Goal: Transaction & Acquisition: Purchase product/service

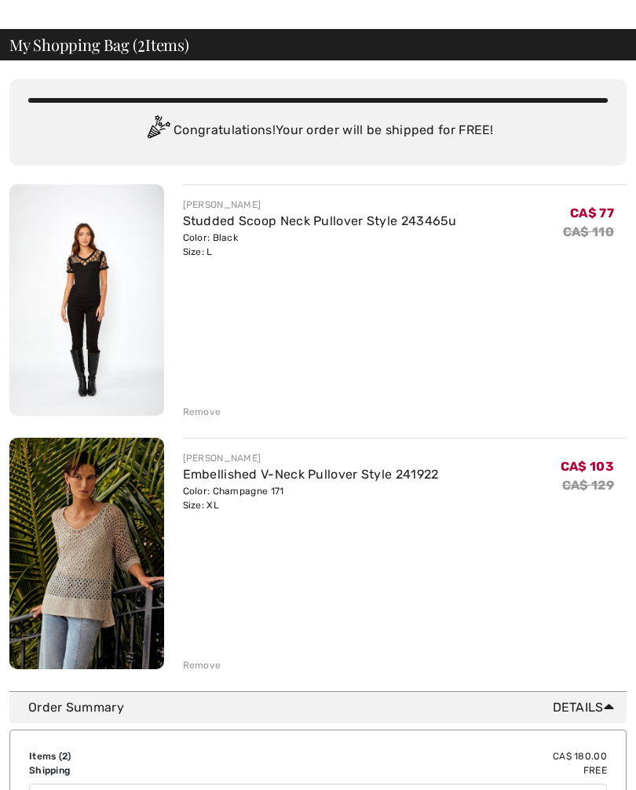
scroll to position [48, 0]
click at [198, 413] on div "Remove" at bounding box center [202, 412] width 38 height 14
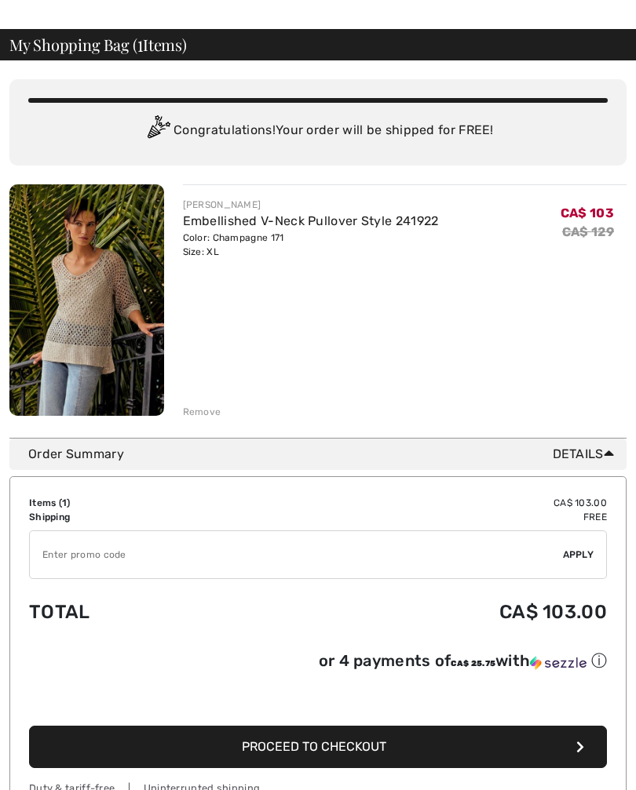
click at [199, 422] on div "You are only CA$ 0.00 away from FREE SHIPPING! Continue Shopping > Congratulati…" at bounding box center [317, 248] width 617 height 377
click at [197, 414] on div "Remove" at bounding box center [202, 412] width 38 height 14
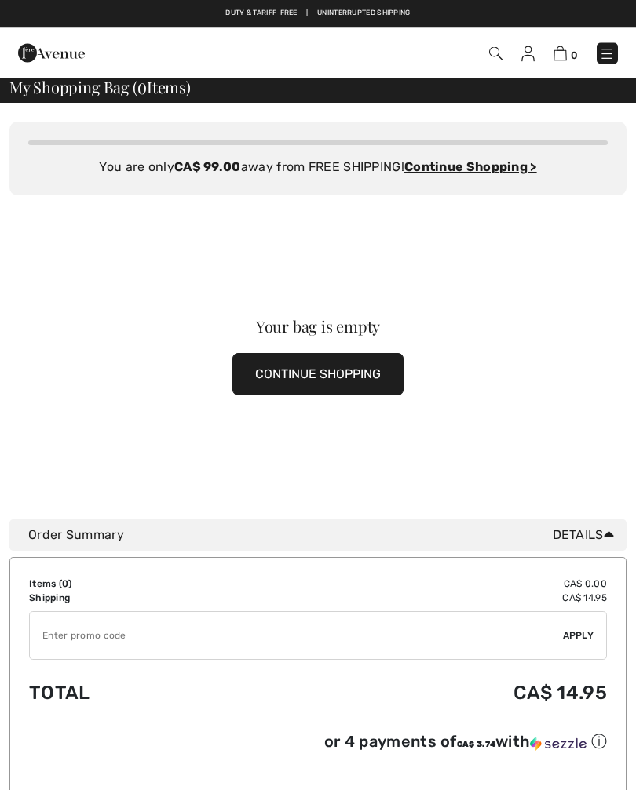
scroll to position [0, 0]
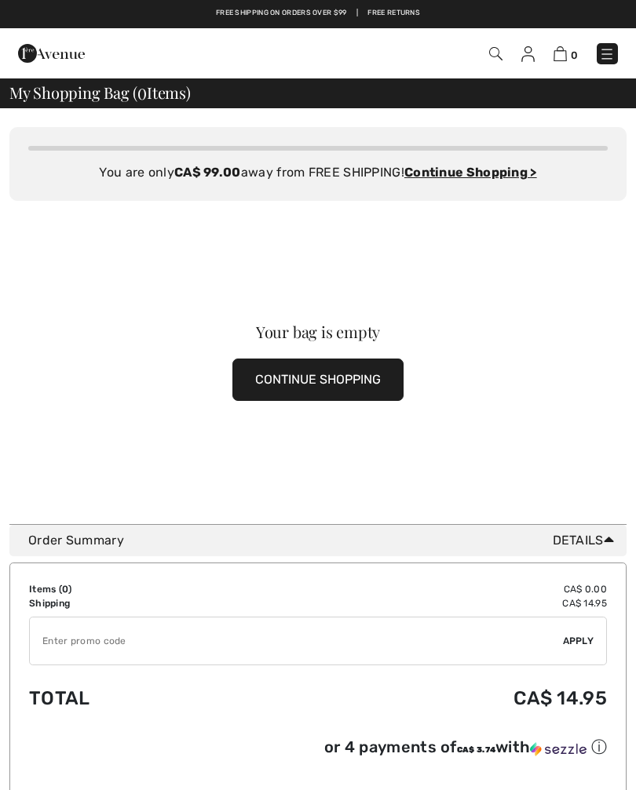
click at [345, 385] on button "CONTINUE SHOPPING" at bounding box center [317, 380] width 171 height 42
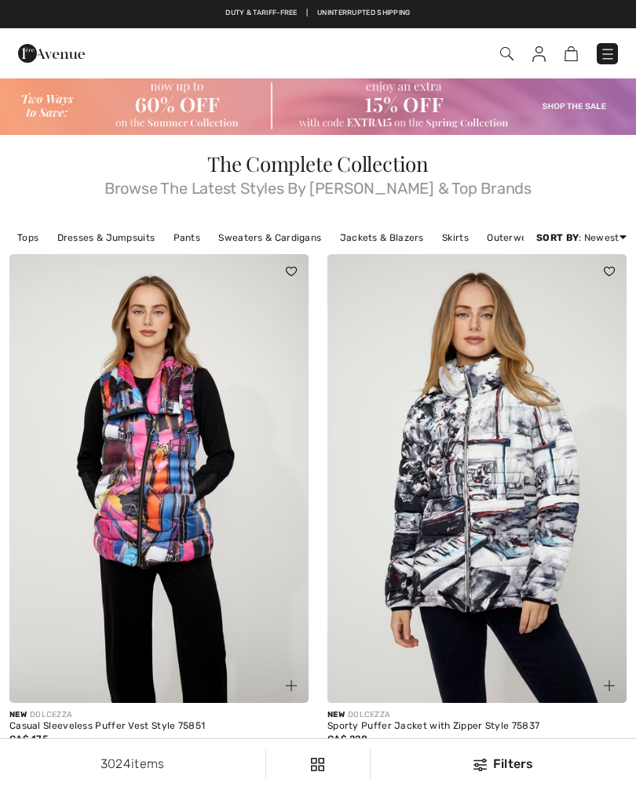
checkbox input "true"
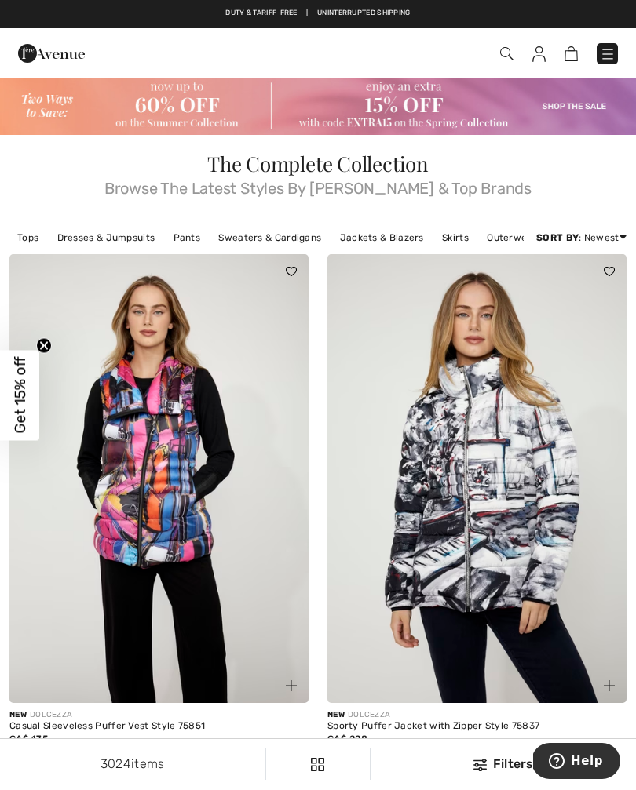
click at [512, 49] on img at bounding box center [506, 53] width 13 height 13
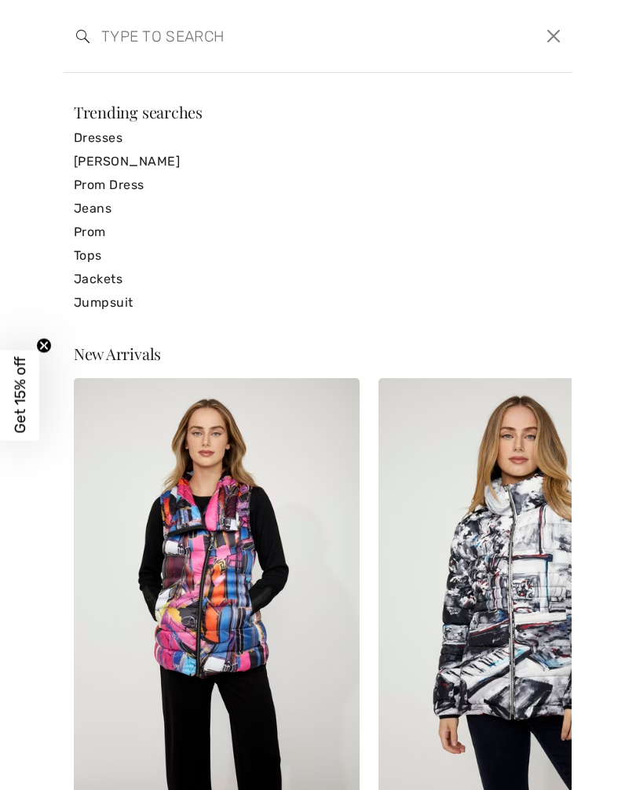
click at [132, 45] on input "search" at bounding box center [263, 36] width 348 height 47
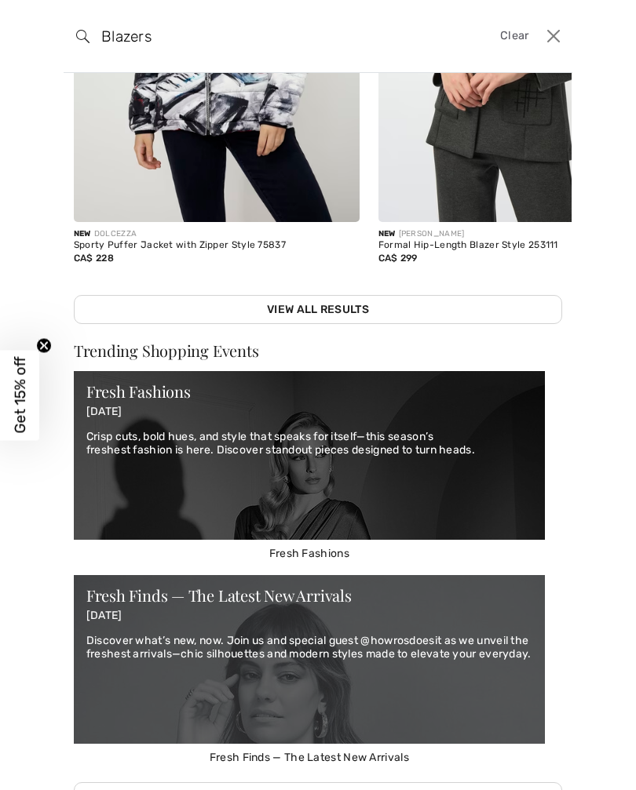
scroll to position [528, 0]
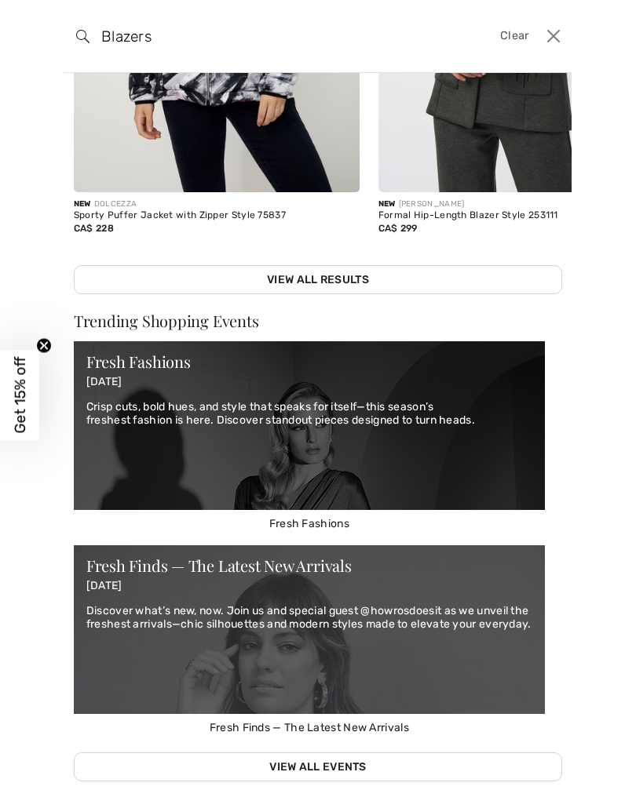
type input "Blazers"
click at [348, 283] on link "View All Results" at bounding box center [318, 279] width 488 height 29
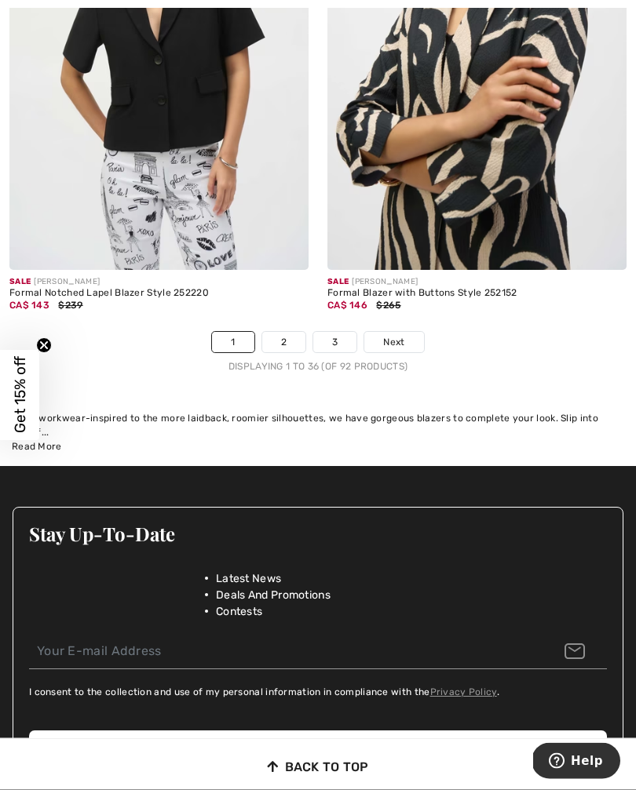
scroll to position [9496, 0]
click at [280, 332] on link "2" at bounding box center [283, 342] width 43 height 20
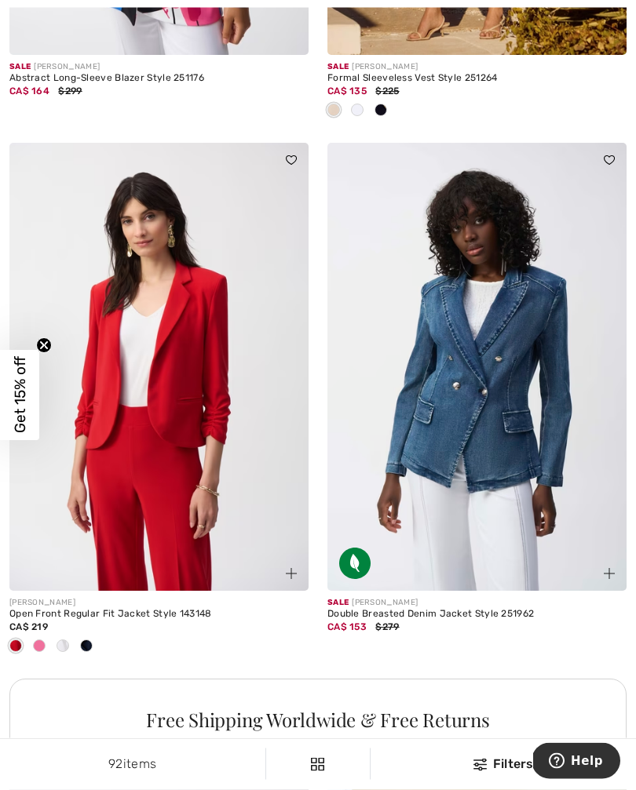
scroll to position [2773, 0]
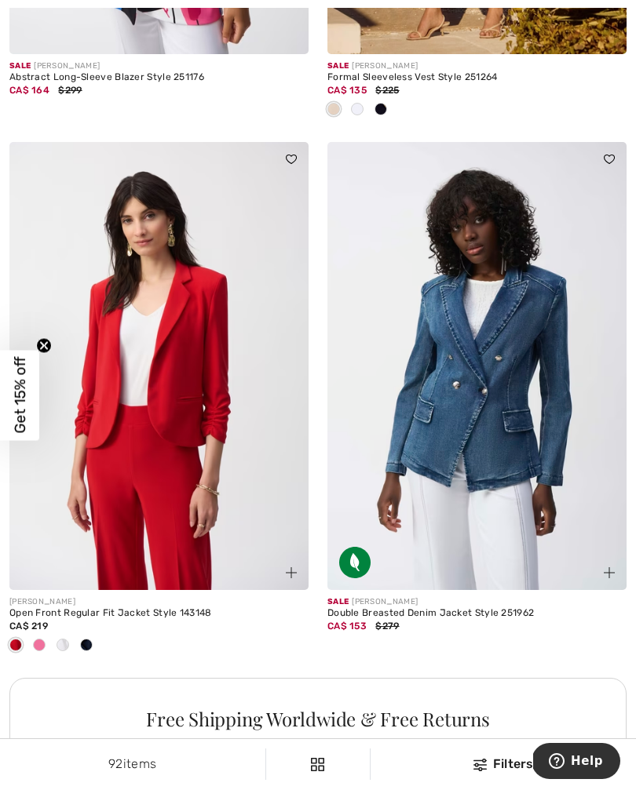
click at [494, 615] on div "Double Breasted Denim Jacket Style 251962" at bounding box center [476, 613] width 299 height 11
click at [516, 420] on img at bounding box center [476, 366] width 299 height 449
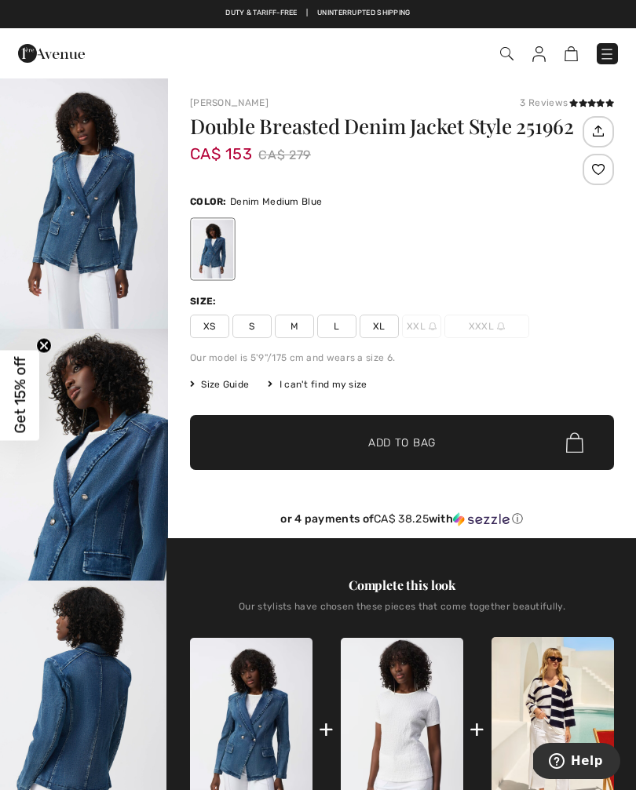
click at [370, 330] on span "XL" at bounding box center [378, 327] width 39 height 24
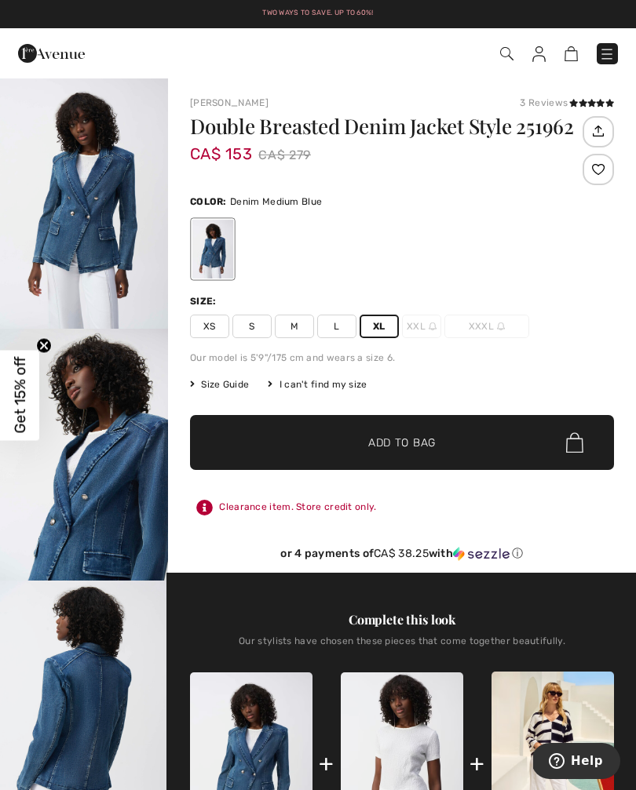
click at [438, 444] on span "✔ Added to Bag Add to Bag" at bounding box center [402, 442] width 424 height 55
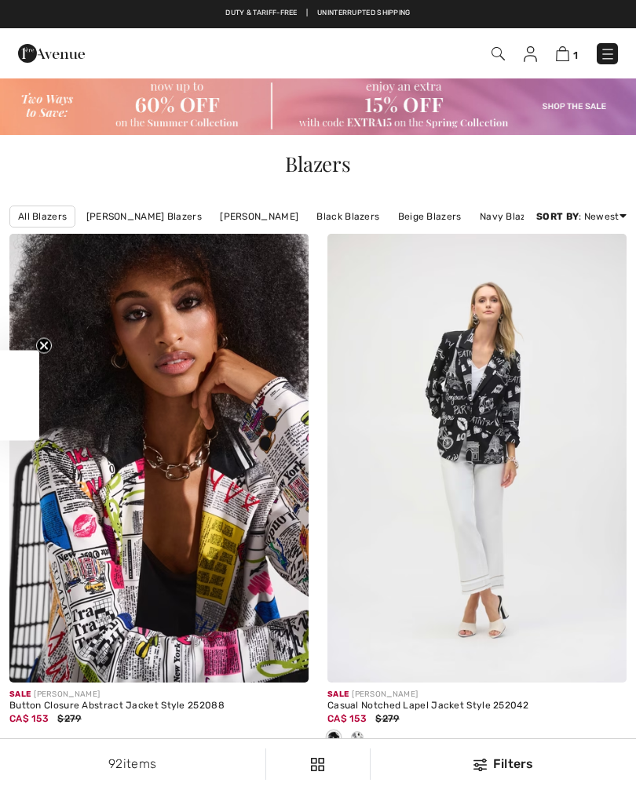
checkbox input "true"
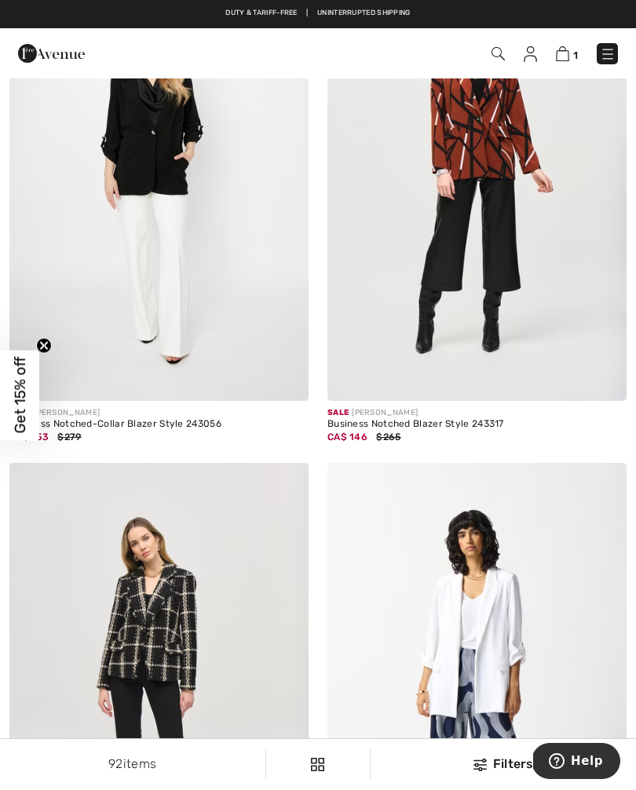
scroll to position [8391, 0]
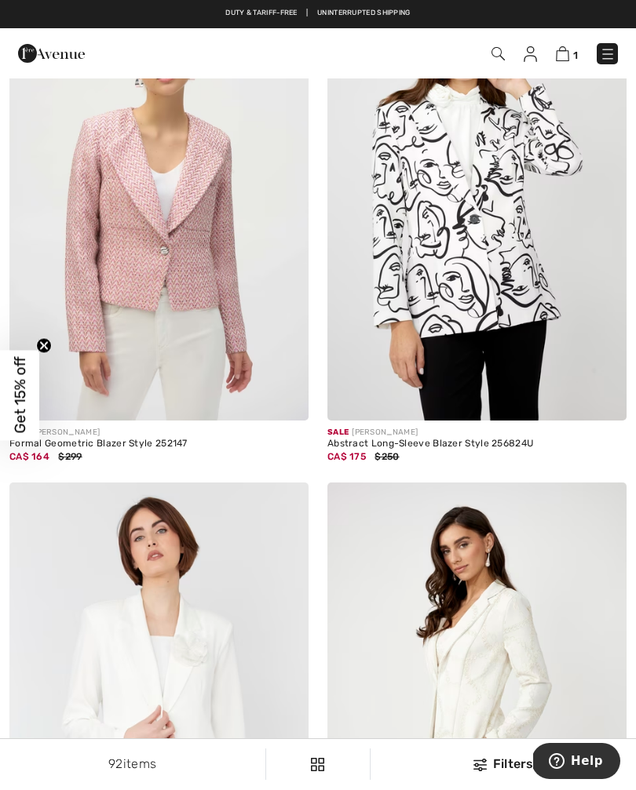
scroll to position [7705, 0]
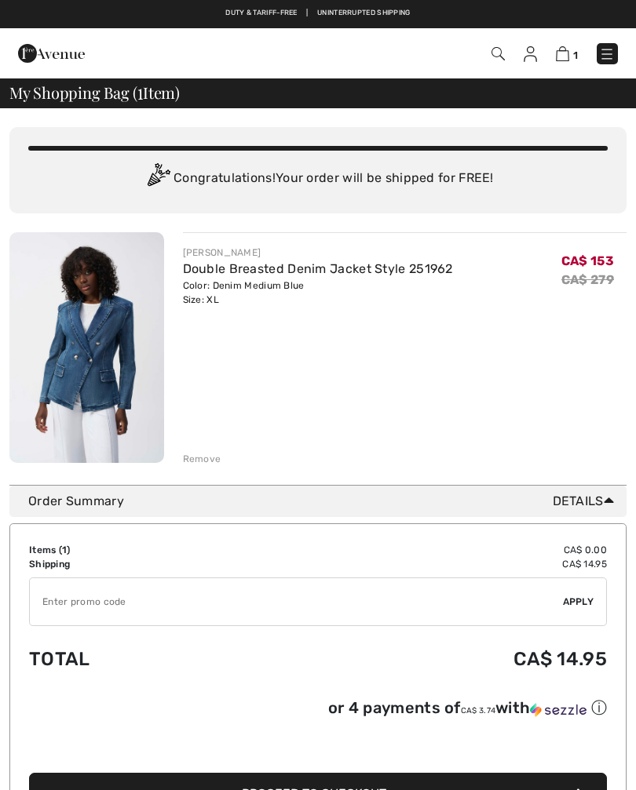
click at [496, 52] on img at bounding box center [497, 53] width 13 height 13
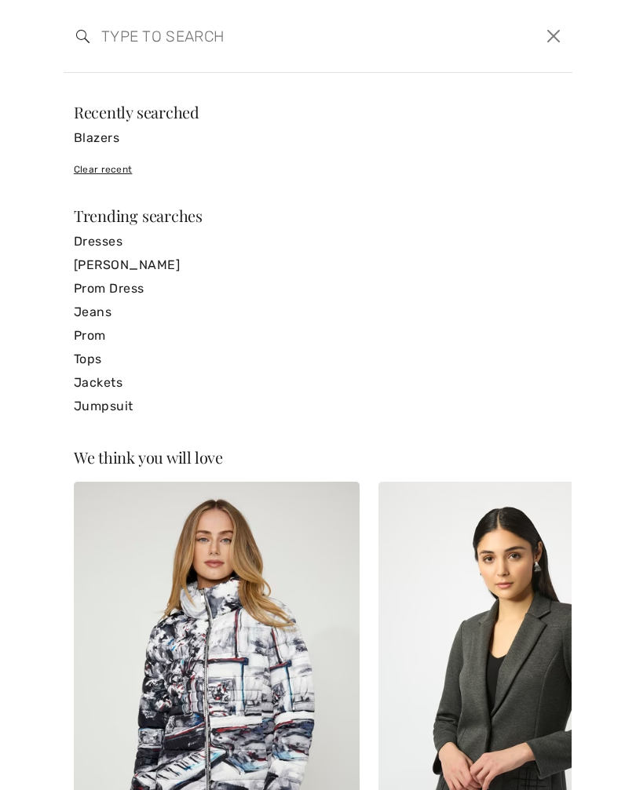
click at [96, 319] on link "Jeans" at bounding box center [318, 313] width 488 height 24
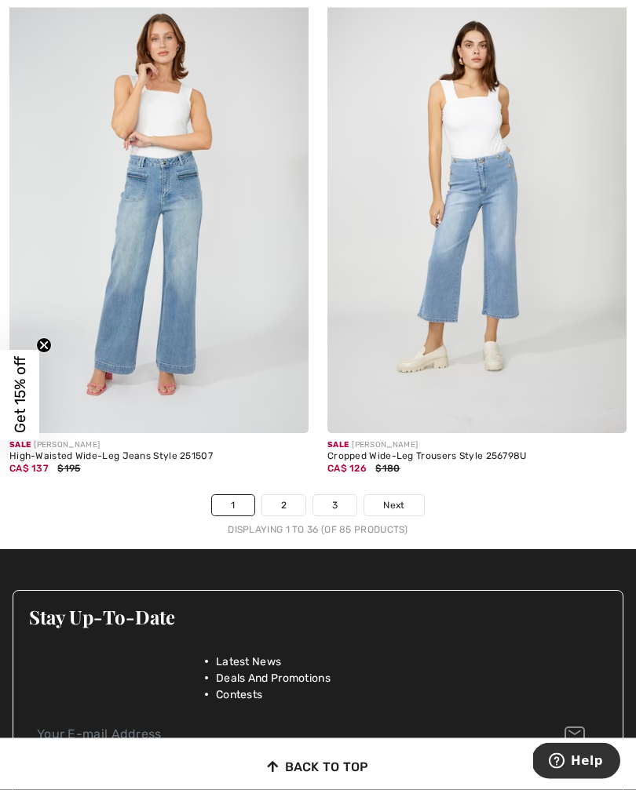
scroll to position [9359, 0]
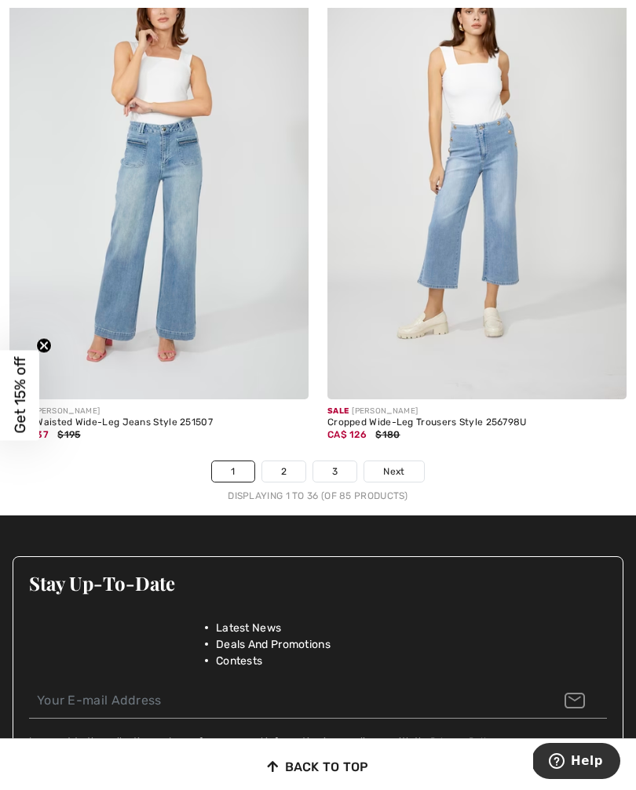
click at [284, 461] on link "2" at bounding box center [283, 471] width 43 height 20
click at [283, 461] on link "2" at bounding box center [283, 471] width 43 height 20
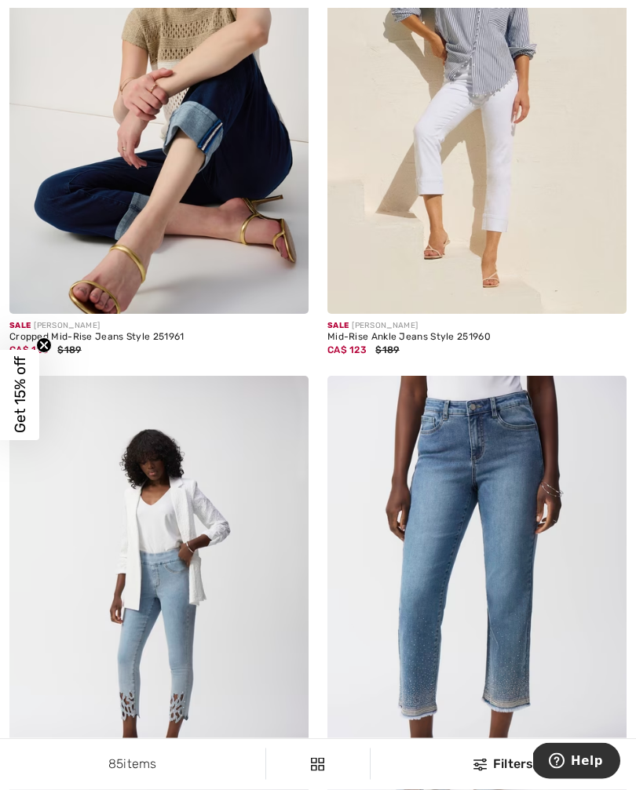
scroll to position [4613, 0]
click at [196, 173] on img at bounding box center [158, 90] width 299 height 449
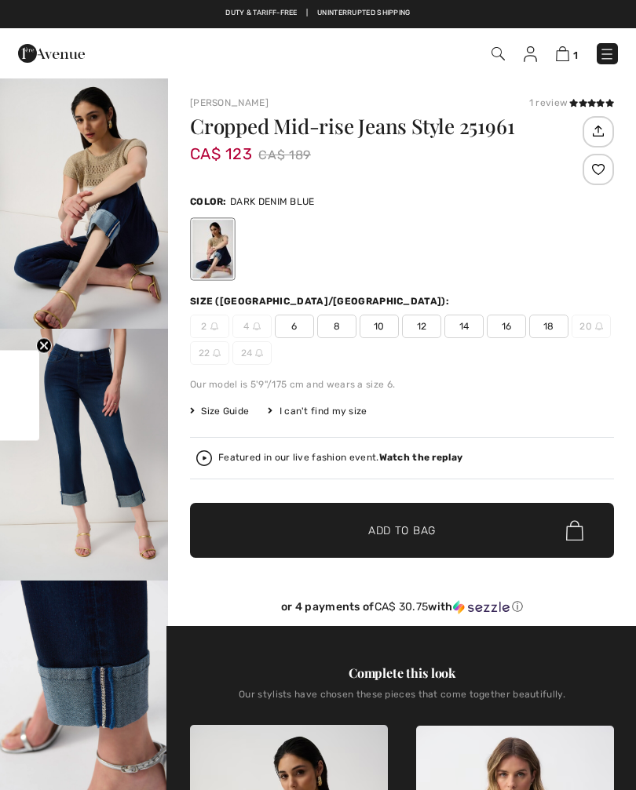
checkbox input "true"
click at [461, 329] on span "14" at bounding box center [463, 327] width 39 height 24
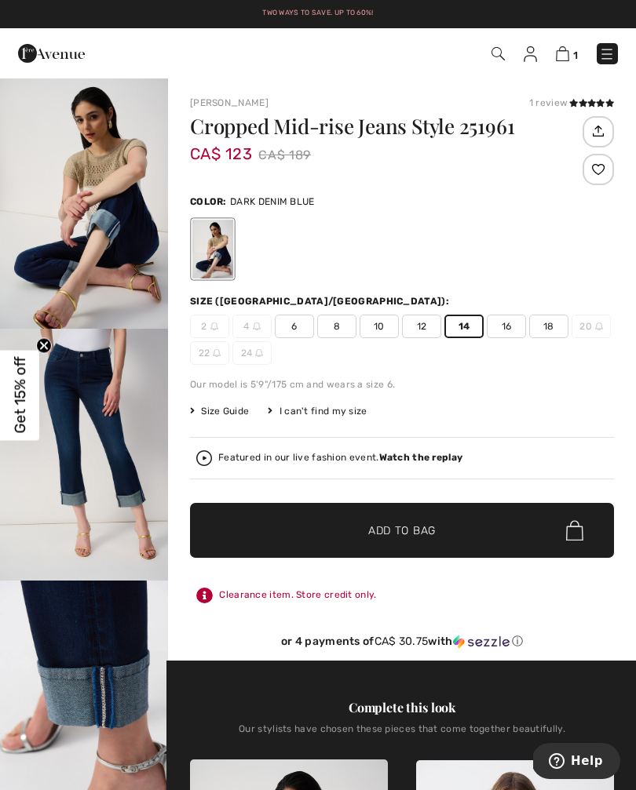
click at [480, 536] on span "✔ Added to Bag Add to Bag" at bounding box center [402, 530] width 424 height 55
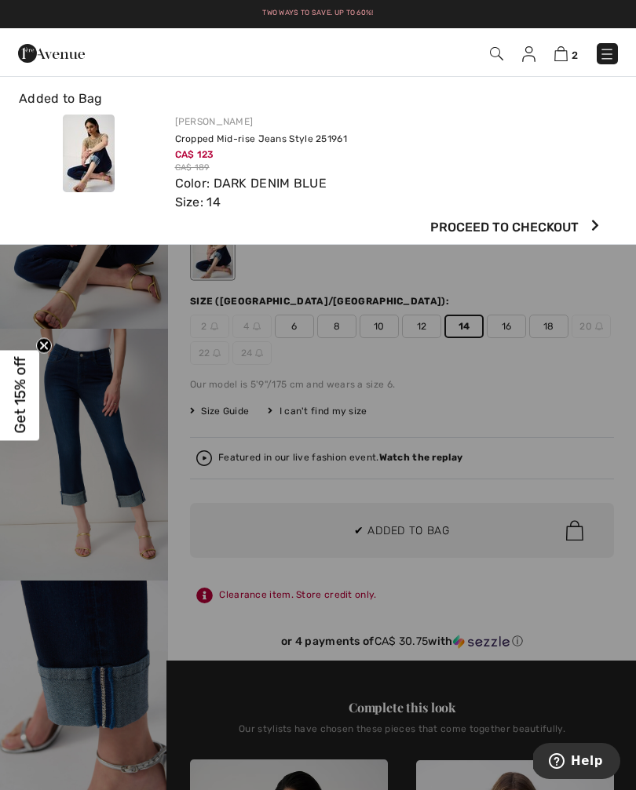
click at [567, 229] on span "Proceed to Checkout" at bounding box center [504, 227] width 148 height 19
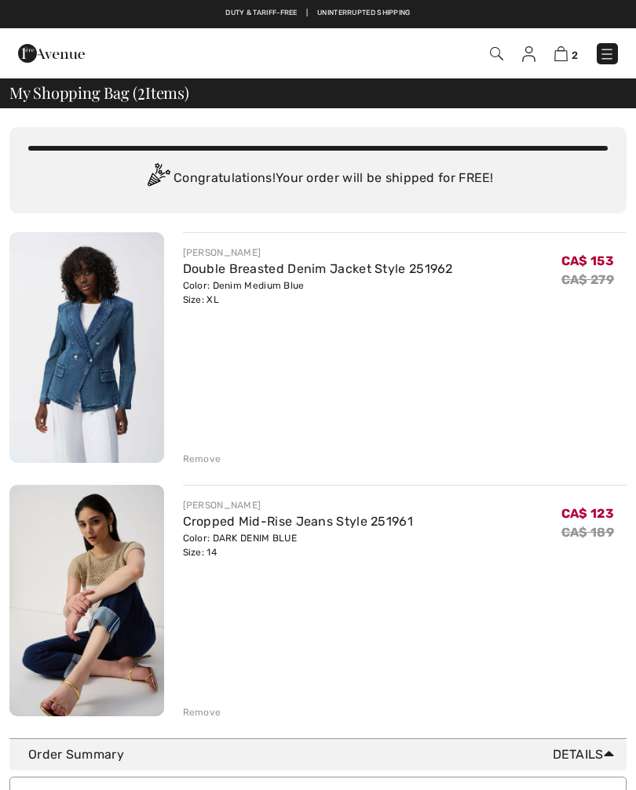
click at [212, 720] on div "You are only CA$ 0.00 away from FREE SHIPPING! Continue Shopping > Congratulati…" at bounding box center [317, 423] width 617 height 630
click at [207, 711] on div "Remove" at bounding box center [202, 712] width 38 height 14
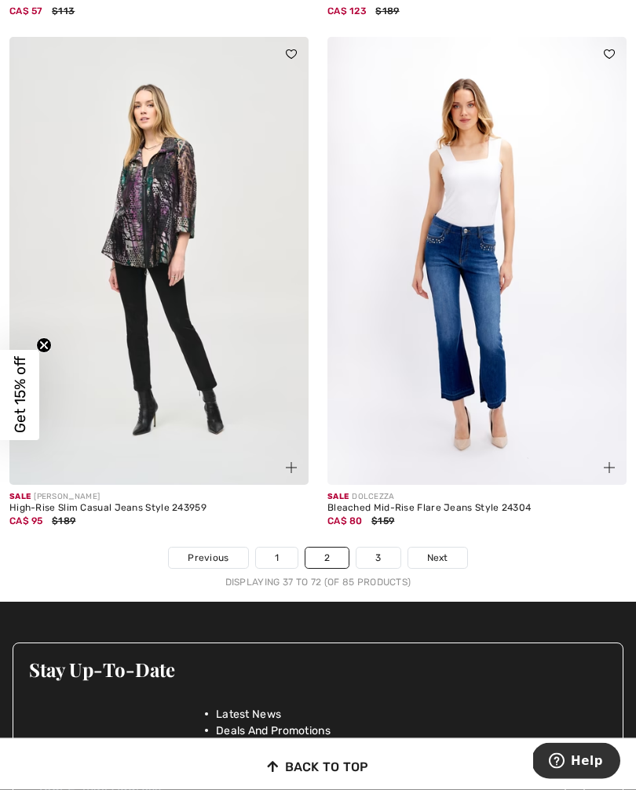
scroll to position [9232, 0]
click at [381, 548] on link "3" at bounding box center [377, 558] width 43 height 20
click at [386, 548] on link "3" at bounding box center [377, 558] width 43 height 20
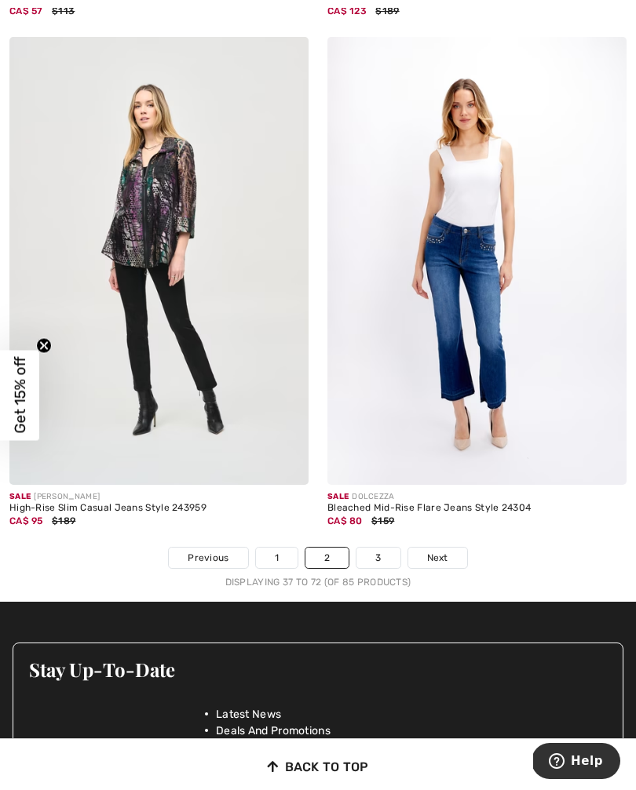
click at [376, 548] on link "3" at bounding box center [377, 558] width 43 height 20
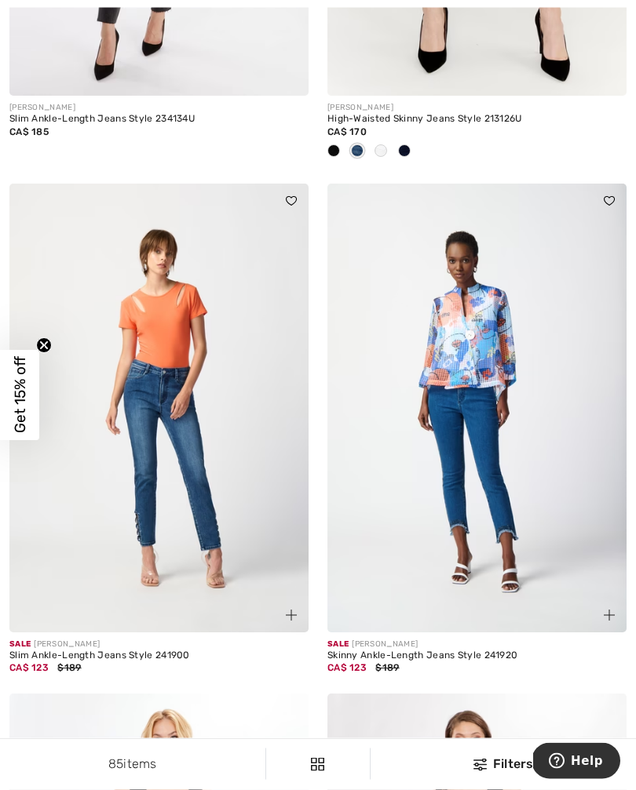
scroll to position [1625, 0]
click at [199, 557] on img at bounding box center [158, 408] width 299 height 449
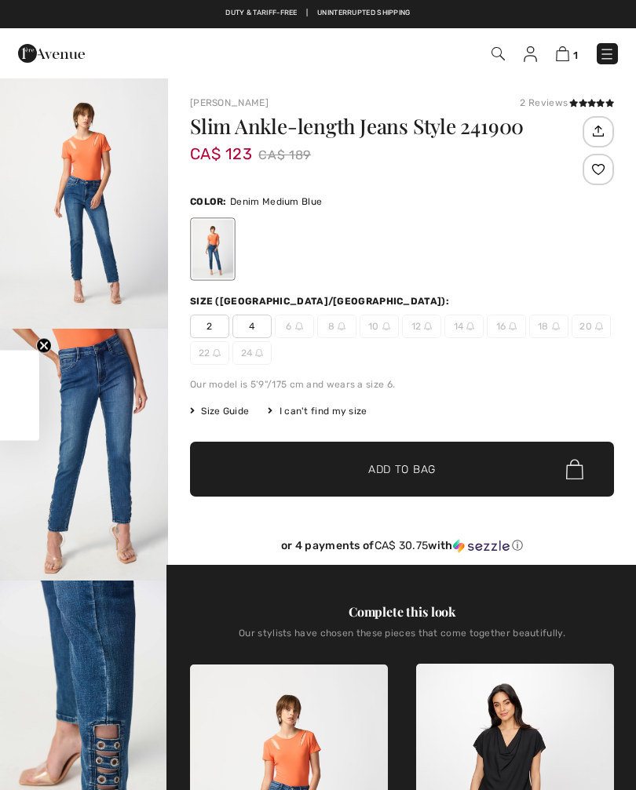
checkbox input "true"
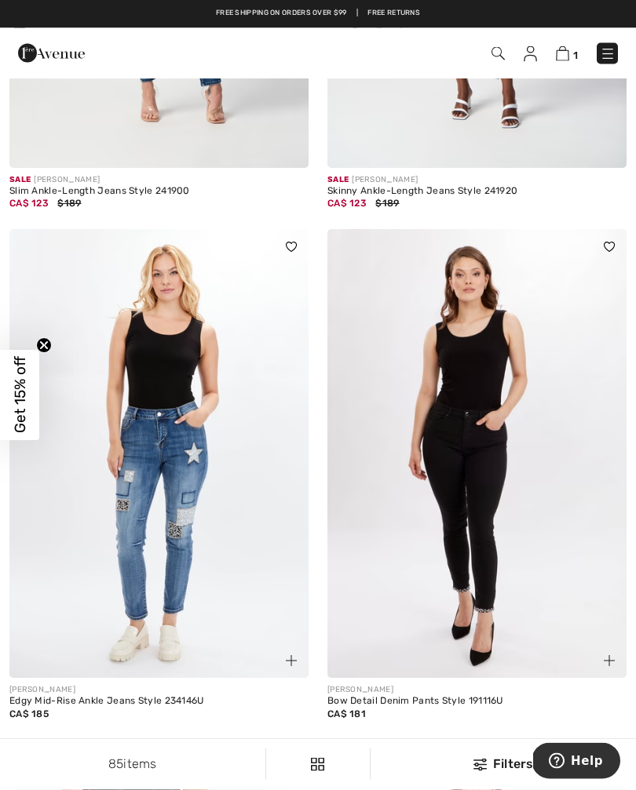
scroll to position [2090, 0]
click at [567, 53] on img at bounding box center [562, 53] width 13 height 15
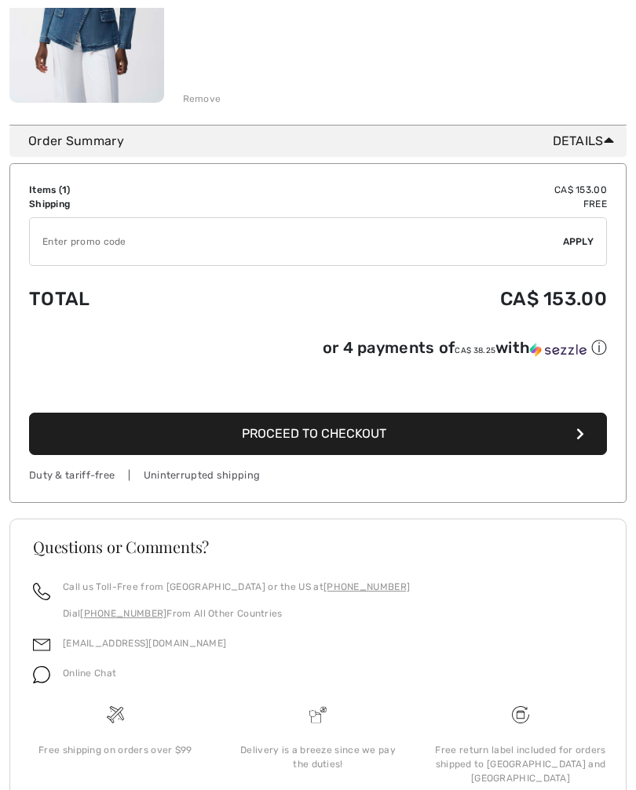
scroll to position [370, 0]
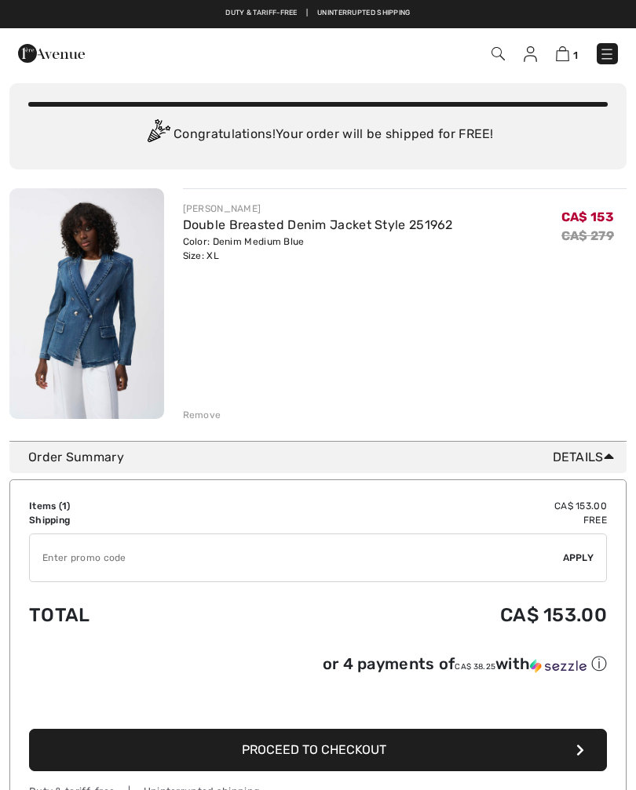
click at [90, 553] on input "TEXT" at bounding box center [296, 557] width 533 height 47
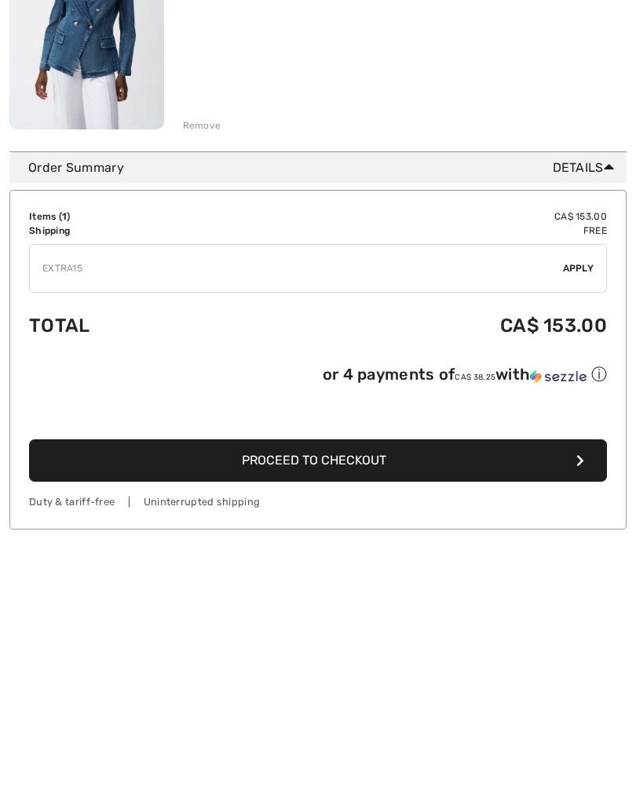
type input "EXTRA15"
click at [574, 496] on div "✔ Apply Remove" at bounding box center [318, 520] width 578 height 49
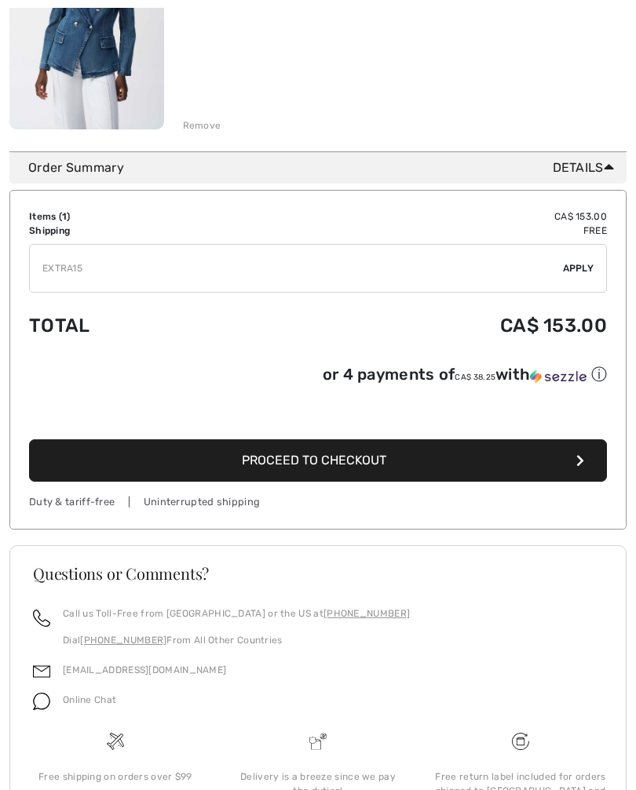
click at [572, 268] on span "Apply" at bounding box center [578, 268] width 31 height 14
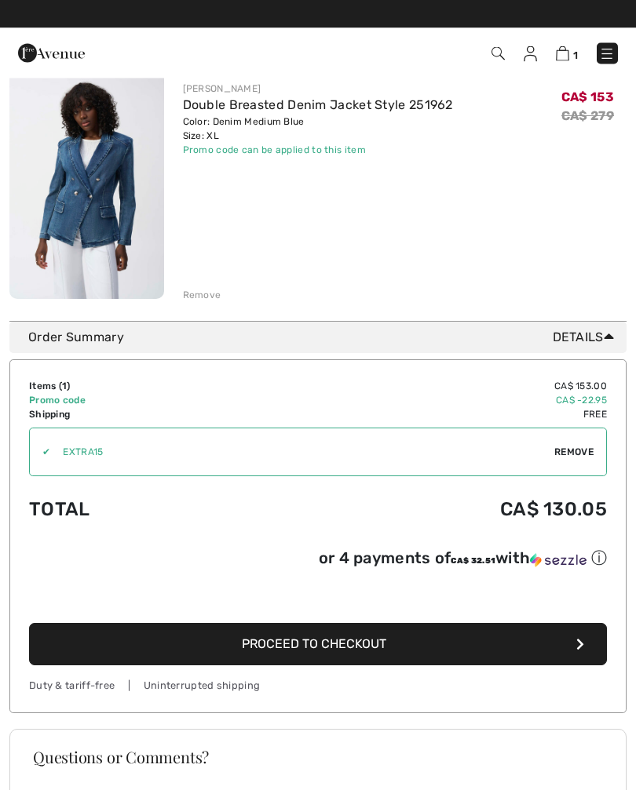
scroll to position [164, 0]
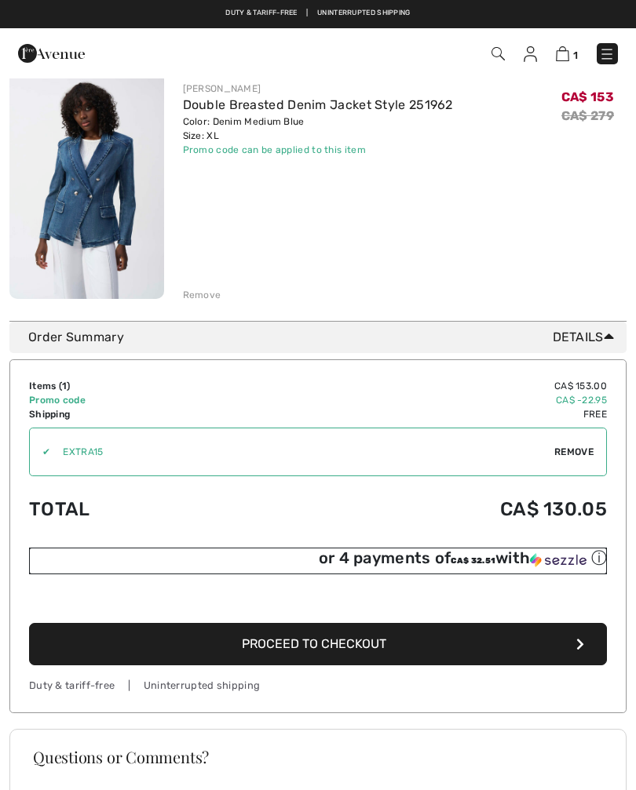
click at [548, 563] on img at bounding box center [558, 560] width 57 height 14
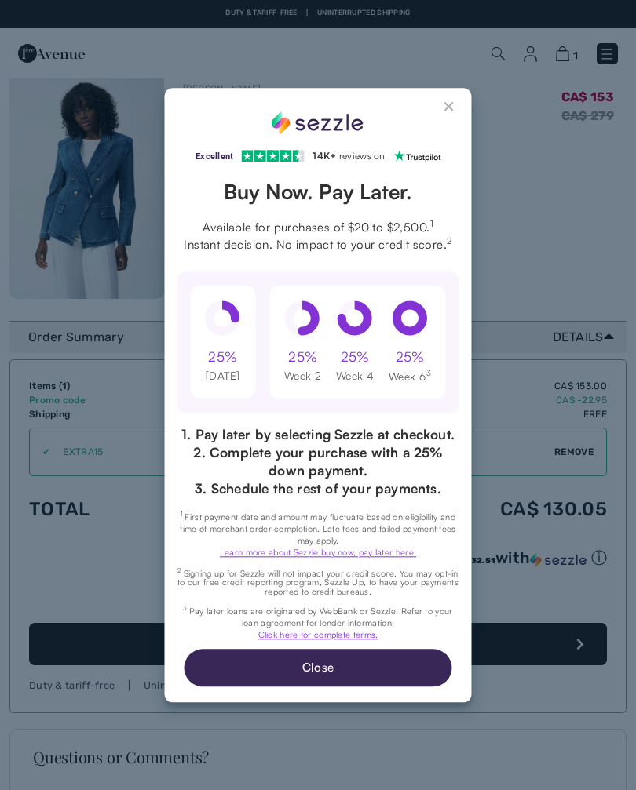
scroll to position [0, 0]
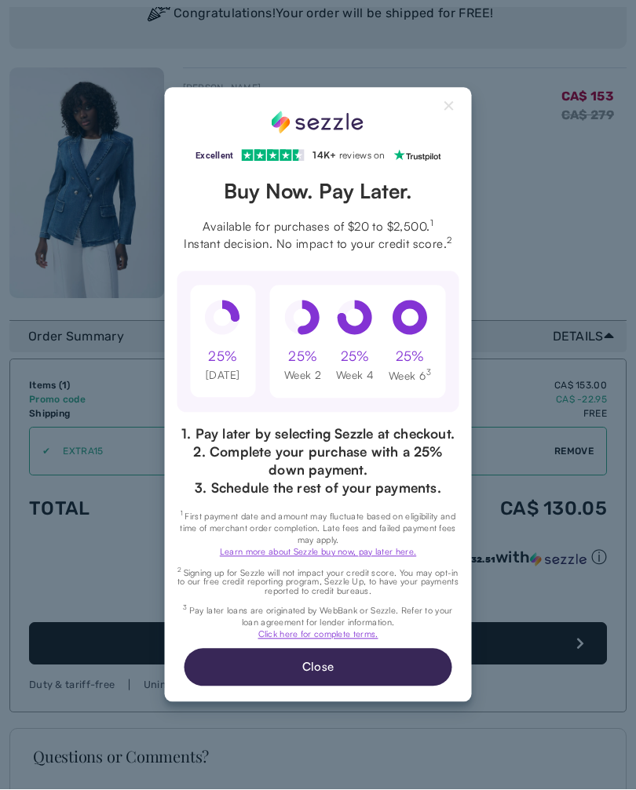
click at [379, 678] on button "Close" at bounding box center [318, 668] width 268 height 38
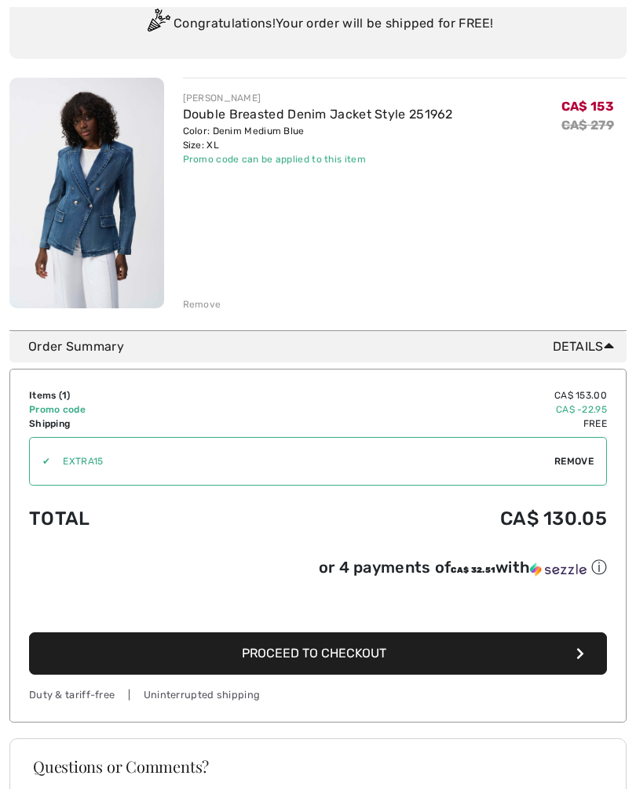
scroll to position [164, 0]
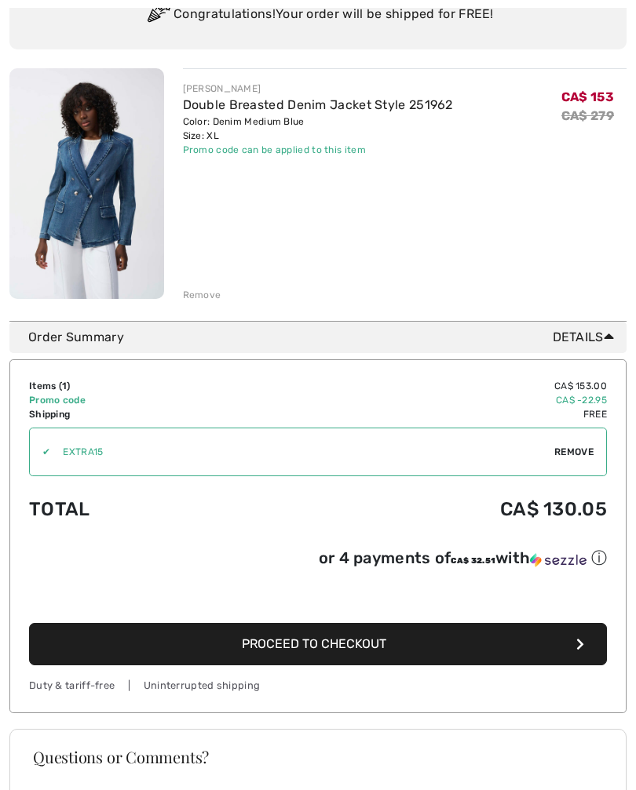
click at [450, 639] on button "Proceed to Checkout" at bounding box center [318, 644] width 578 height 42
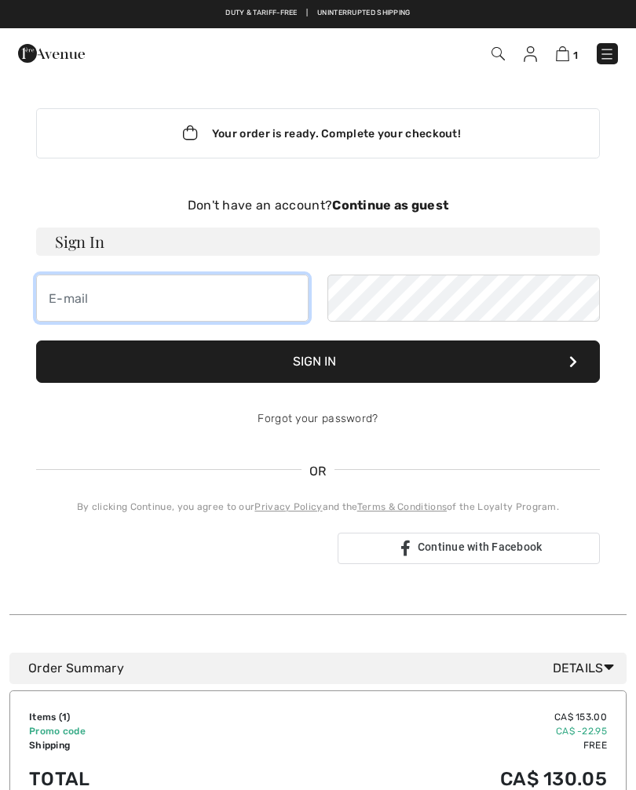
click at [90, 304] on input "email" at bounding box center [172, 298] width 272 height 47
type input "lucinda302@icloud.com"
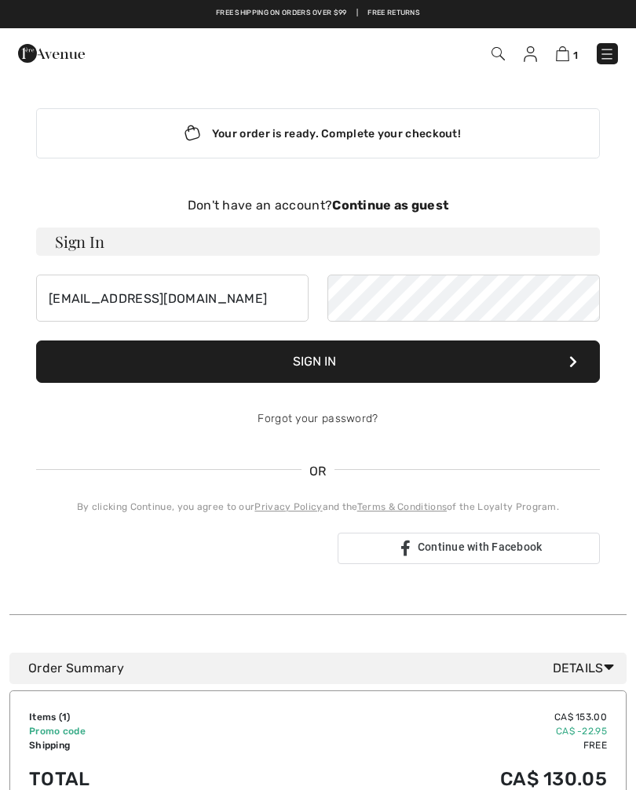
click at [334, 363] on button "Sign In" at bounding box center [317, 362] width 563 height 42
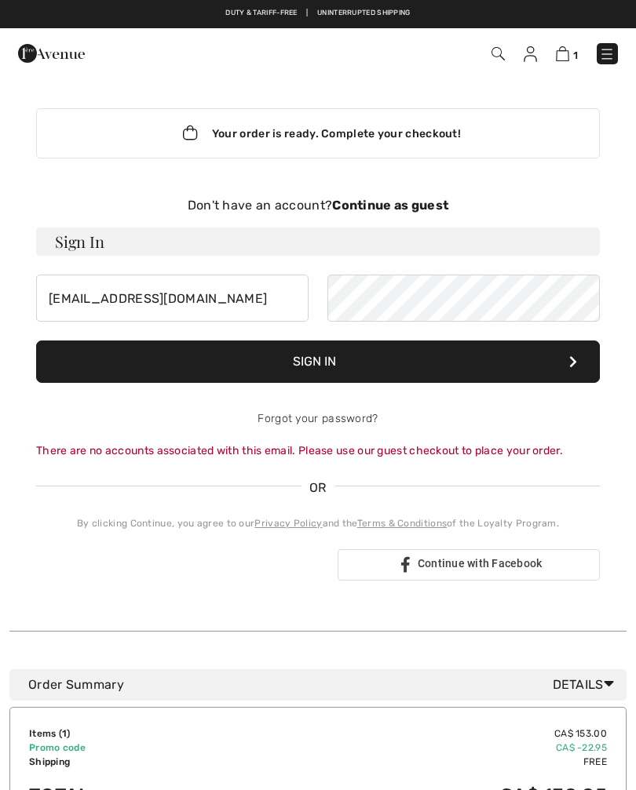
click at [574, 364] on icon at bounding box center [573, 361] width 8 height 13
click at [433, 206] on strong "Continue as guest" at bounding box center [390, 205] width 116 height 15
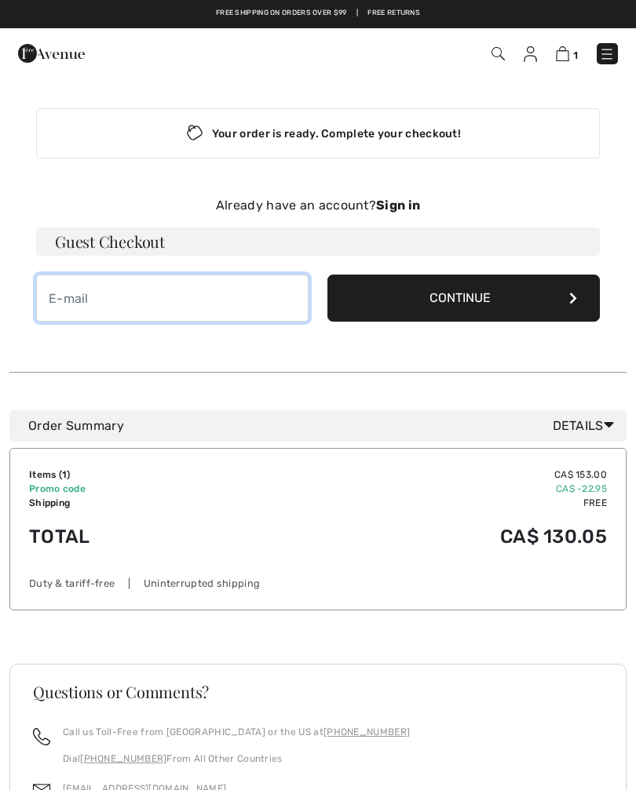
click at [98, 304] on input "email" at bounding box center [172, 298] width 272 height 47
type input "lucinda302@i loud.co"
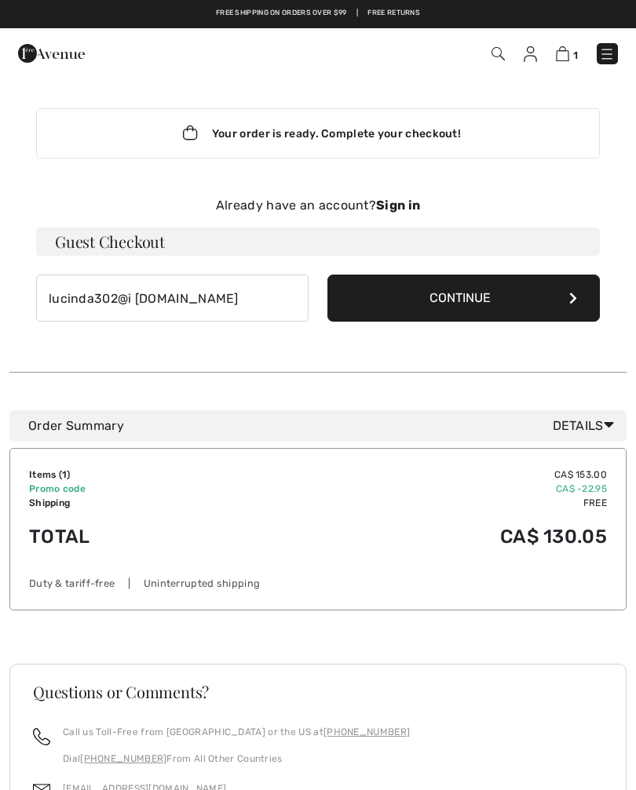
click at [406, 197] on div "Already have an account? Sign in" at bounding box center [317, 205] width 563 height 19
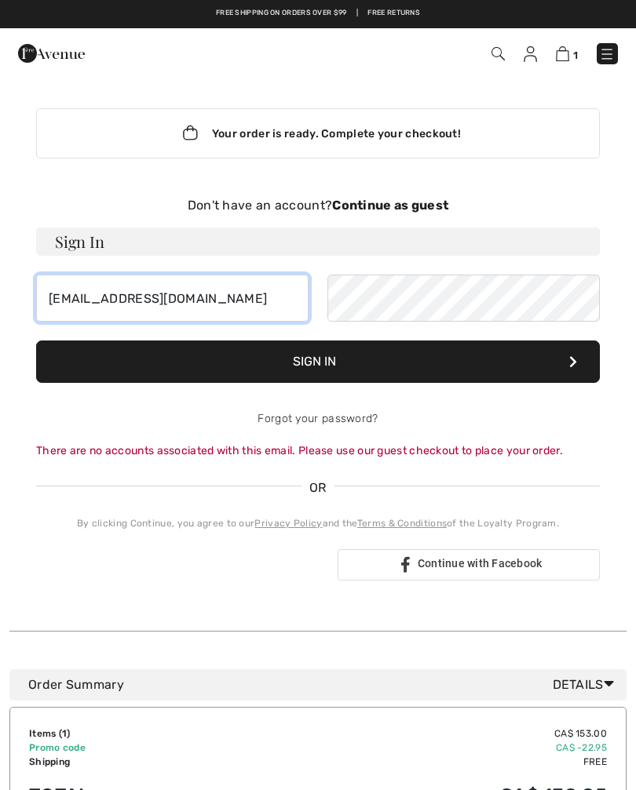
click at [231, 303] on input "lucinda302@icloud.com" at bounding box center [172, 298] width 272 height 47
type input "lucifer302@icloud.com"
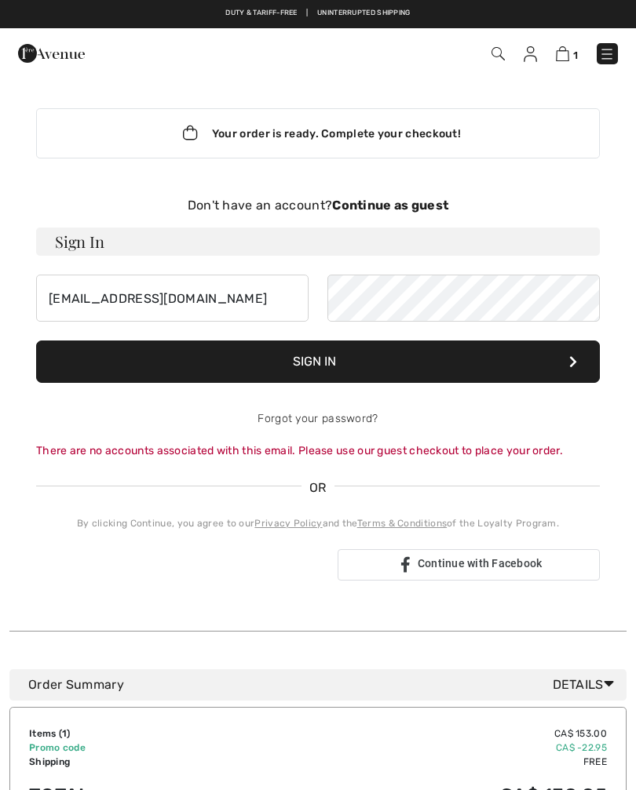
click at [448, 370] on button "Sign In" at bounding box center [317, 362] width 563 height 42
click at [354, 374] on button "Sign In" at bounding box center [317, 362] width 563 height 42
click at [536, 369] on button "Sign In" at bounding box center [317, 362] width 563 height 42
click at [447, 360] on button "Sign In" at bounding box center [317, 362] width 563 height 42
click at [418, 212] on strong "Continue as guest" at bounding box center [390, 205] width 116 height 15
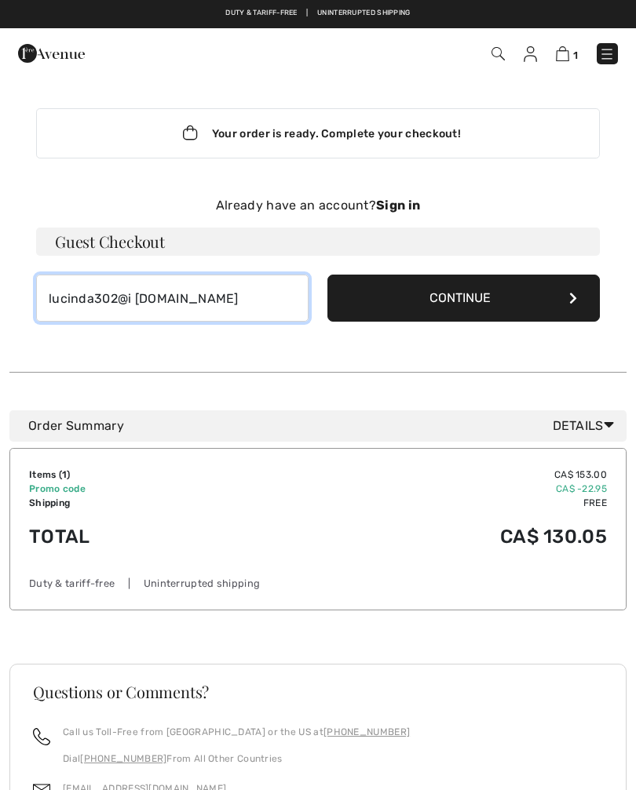
click at [207, 300] on input "lucinda302@i loud.co" at bounding box center [172, 298] width 272 height 47
type input "lucinda302@icloud.com"
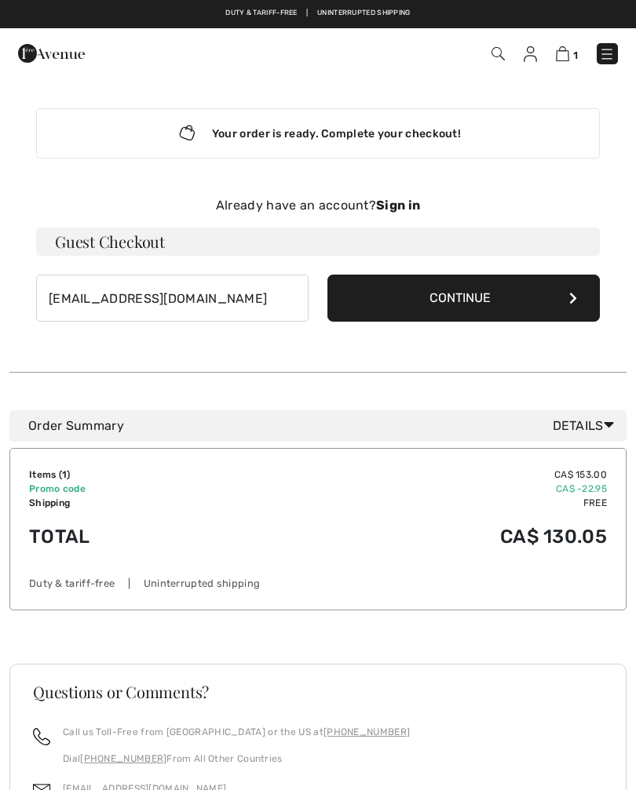
click at [501, 304] on button "Continue" at bounding box center [463, 298] width 272 height 47
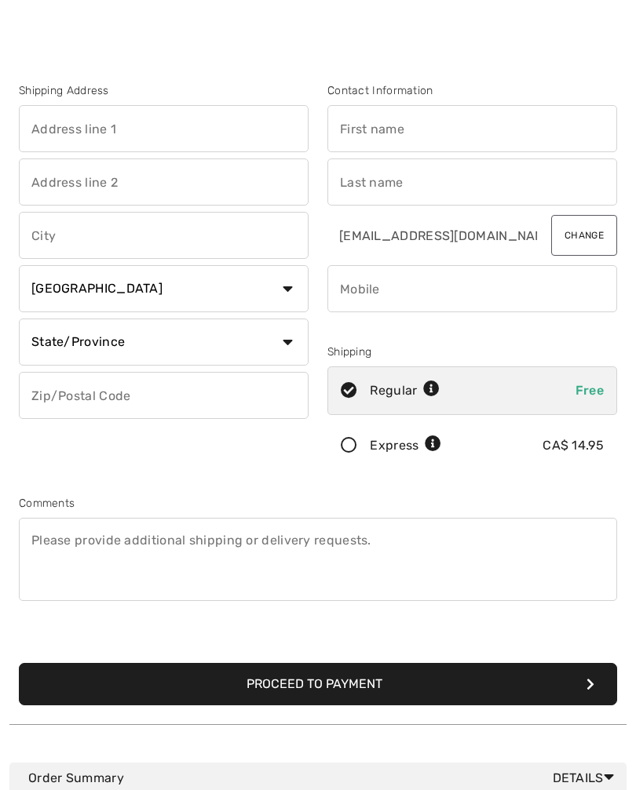
scroll to position [14, 0]
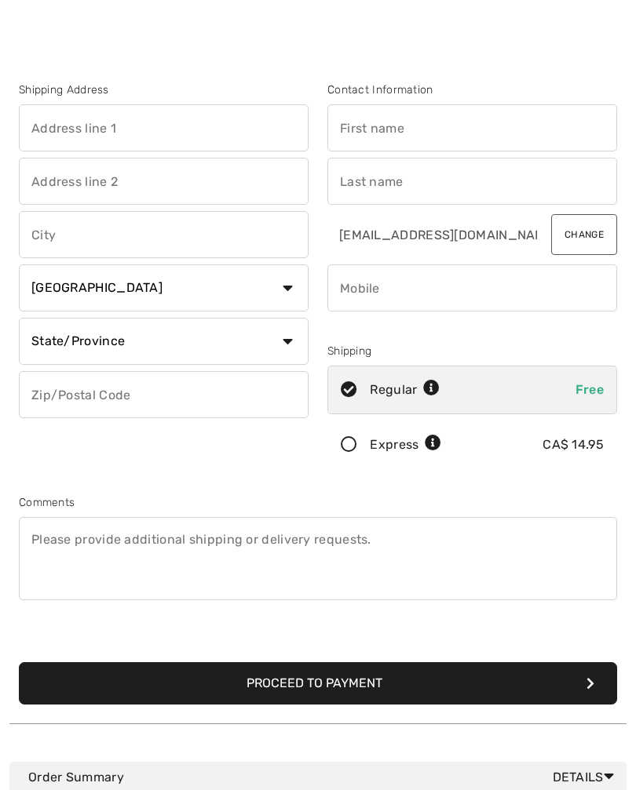
click at [60, 136] on input "text" at bounding box center [164, 127] width 290 height 47
type input "303 South Street"
click at [91, 245] on input "text" at bounding box center [164, 235] width 290 height 47
click at [285, 344] on select "State/Province Alberta British Columbia Manitoba New Brunswick Newfoundland and…" at bounding box center [164, 342] width 290 height 47
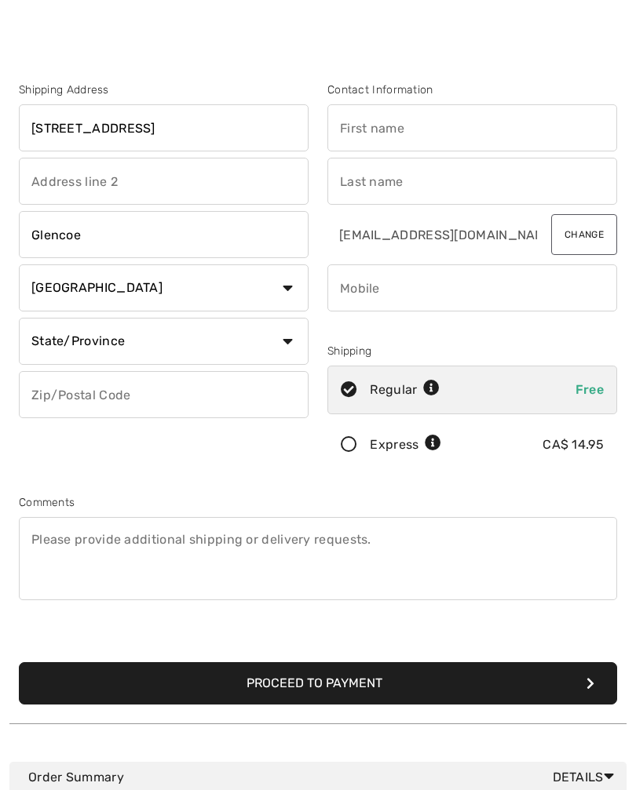
type input "Glencoe"
select select "ON"
click at [81, 389] on input "text" at bounding box center [164, 394] width 290 height 47
type input "N0L1M0"
click at [421, 137] on input "text" at bounding box center [472, 128] width 290 height 47
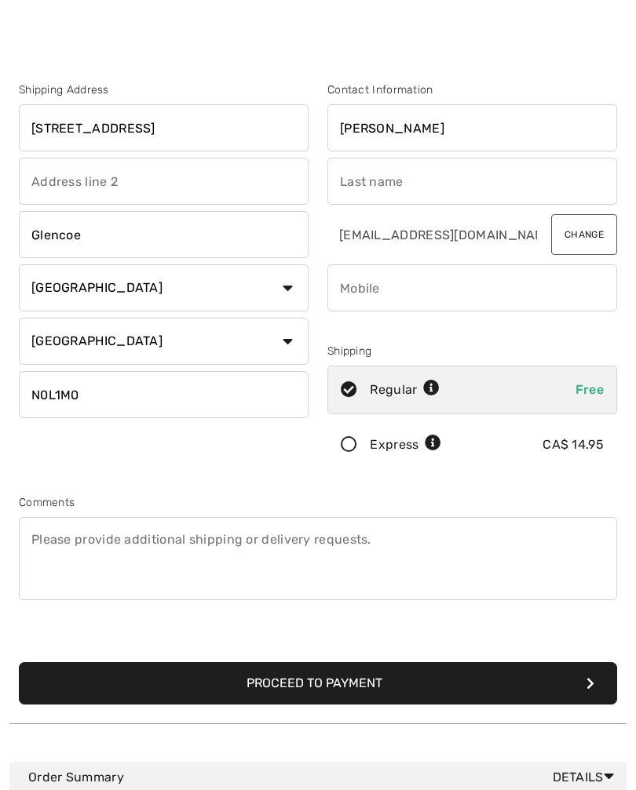
type input "Lucy"
click at [396, 177] on input "text" at bounding box center [472, 182] width 290 height 47
type input "Graham"
click at [385, 286] on input "phone" at bounding box center [472, 288] width 290 height 47
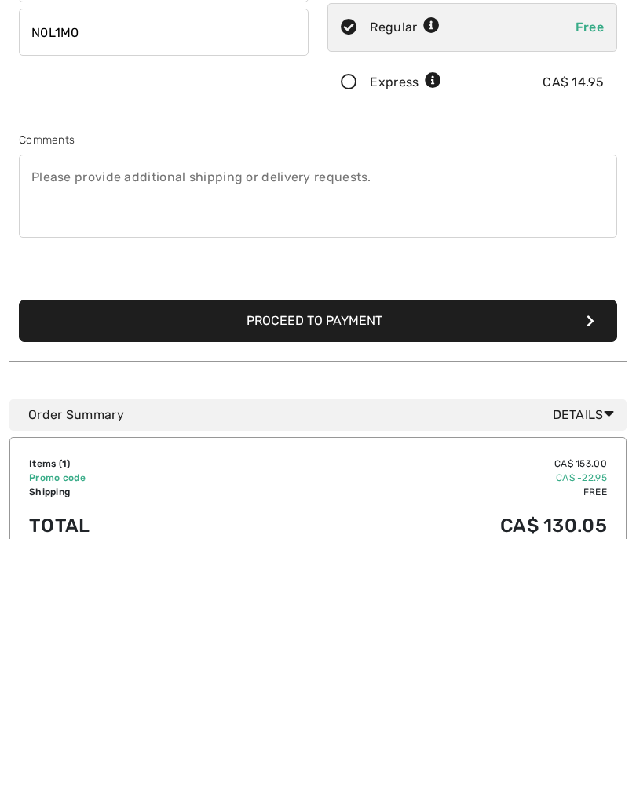
scroll to position [139, 0]
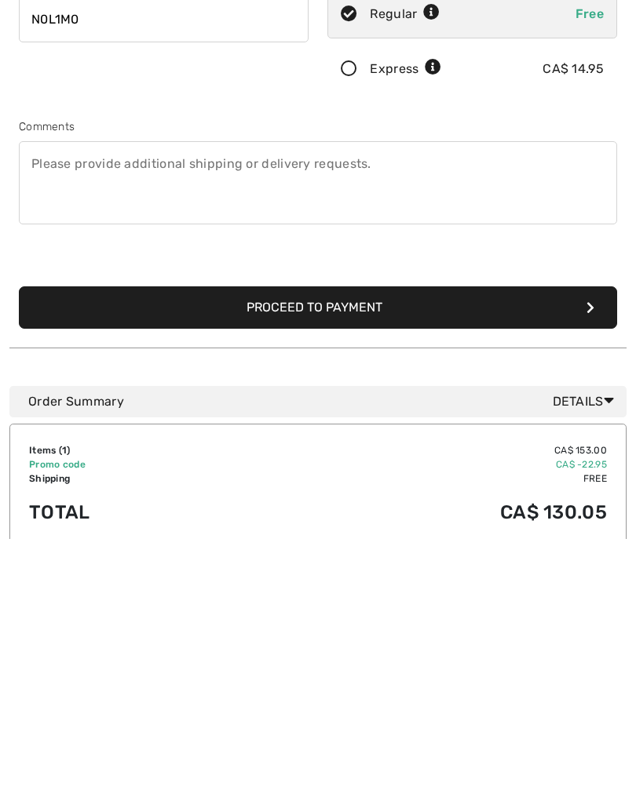
type input "2262687055"
click at [580, 538] on button "Proceed to Payment" at bounding box center [318, 559] width 598 height 42
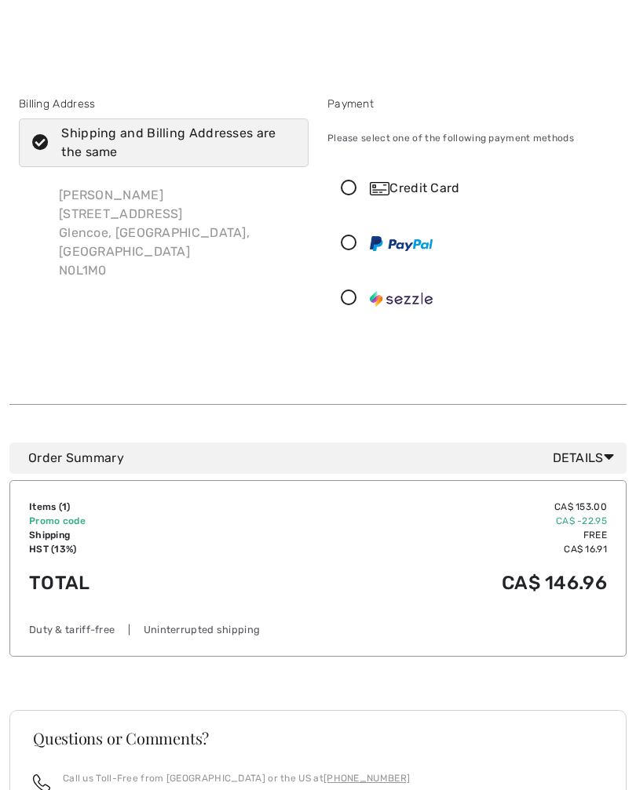
scroll to position [17, 0]
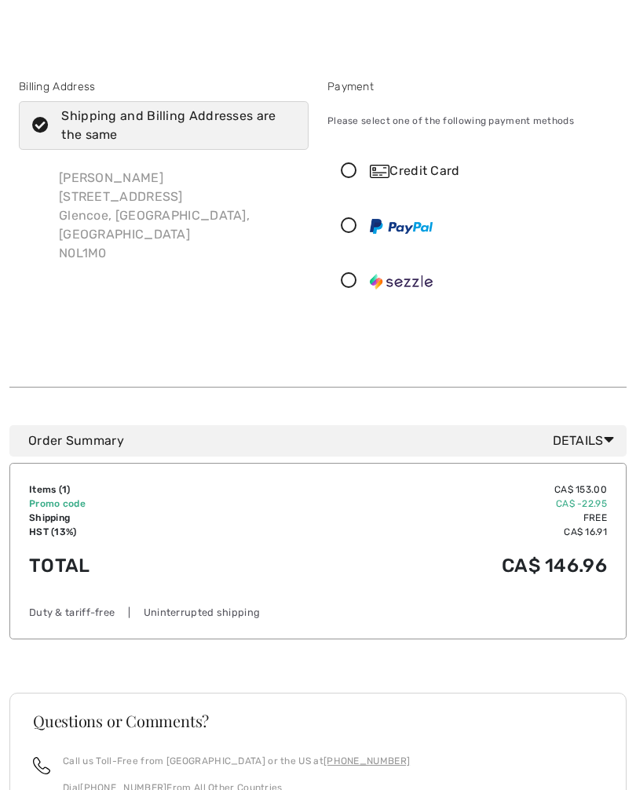
click at [342, 286] on icon at bounding box center [349, 281] width 42 height 16
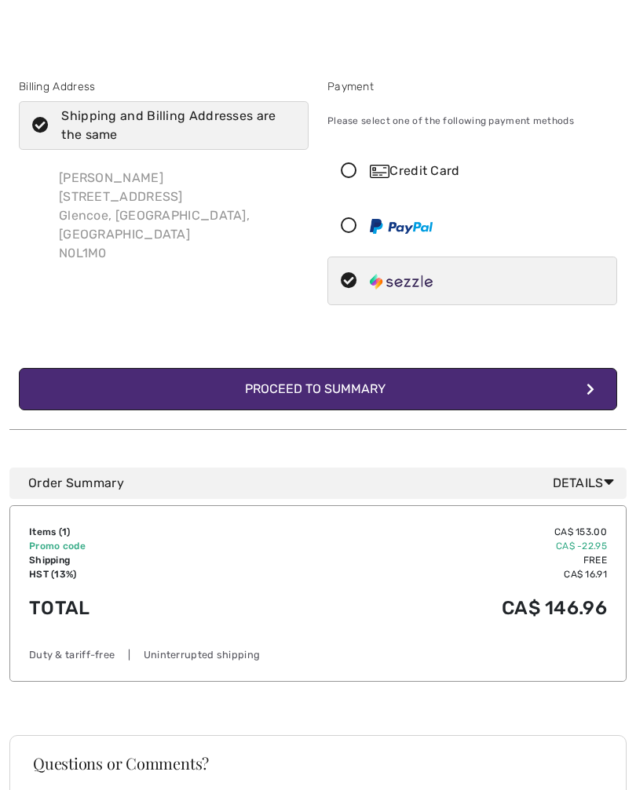
click at [429, 391] on button "Complete Your Order with Sezzle Proceed to Summary" at bounding box center [318, 389] width 598 height 42
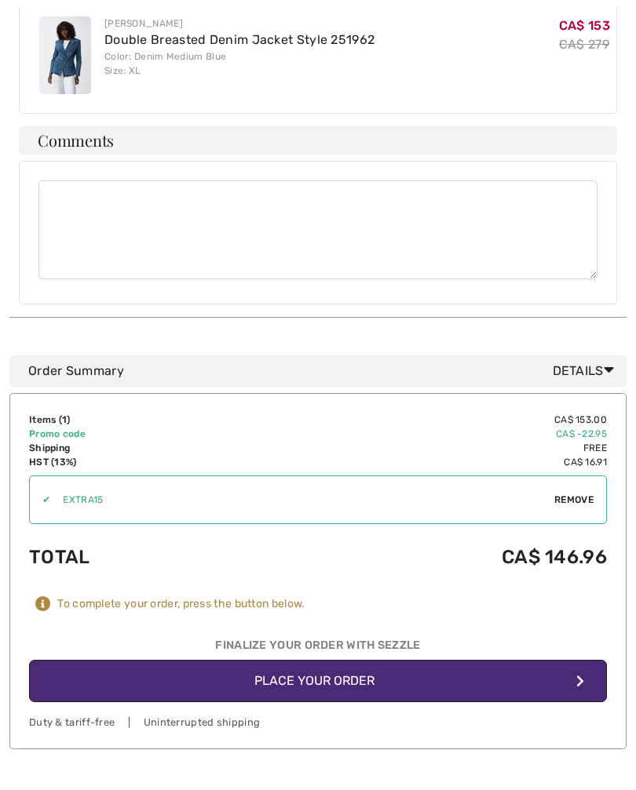
scroll to position [951, 0]
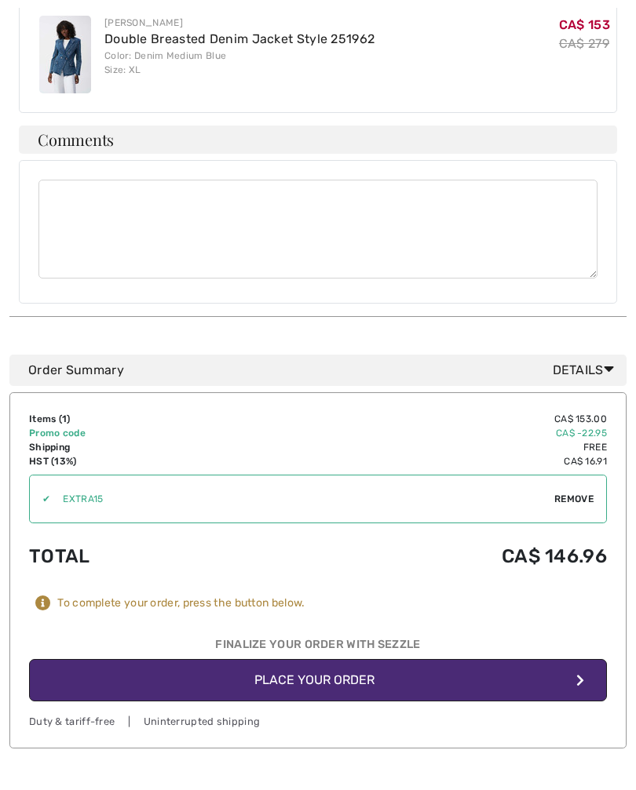
click at [392, 659] on button "Place Your Order" at bounding box center [318, 680] width 578 height 42
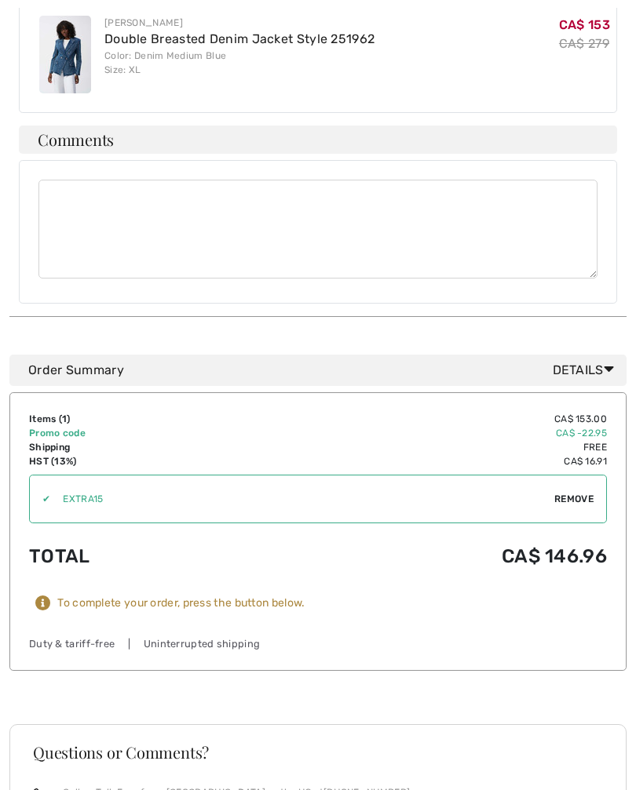
scroll to position [975, 0]
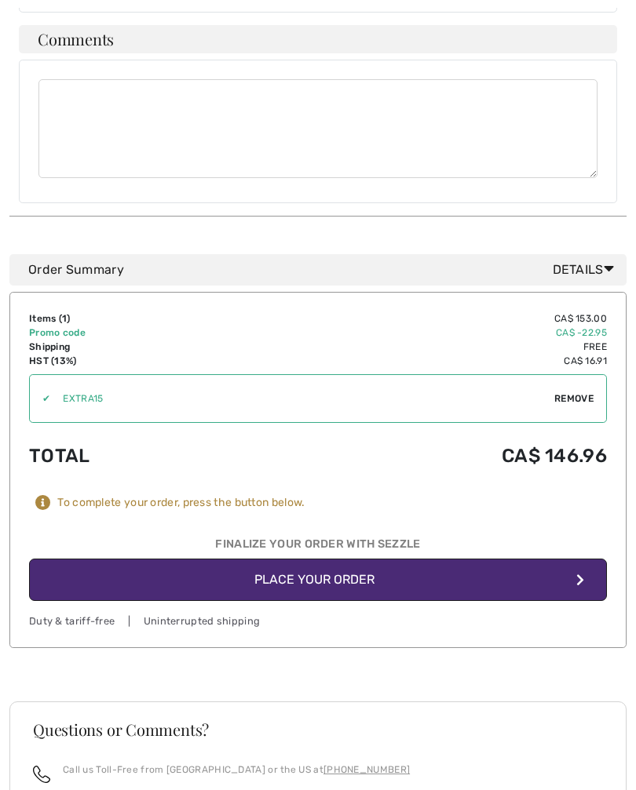
scroll to position [1053, 0]
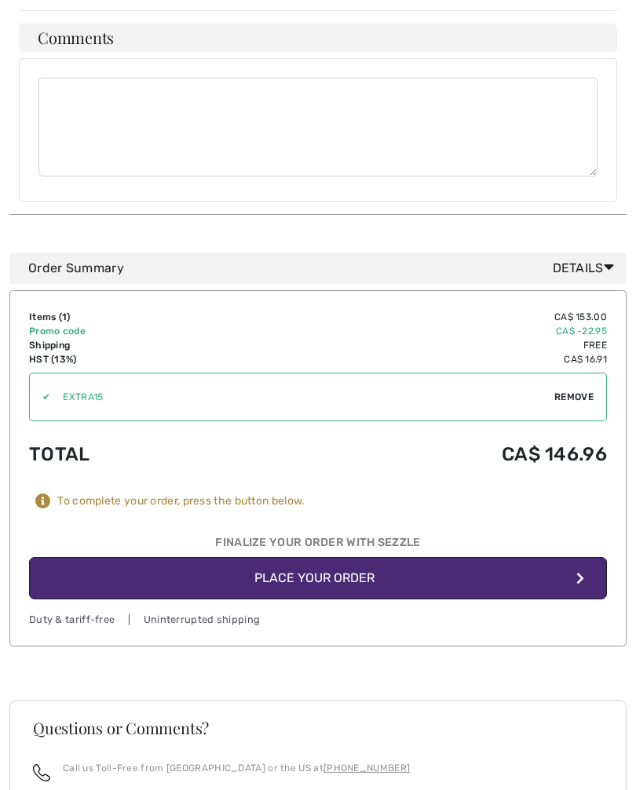
click at [355, 563] on button "Place Your Order" at bounding box center [318, 578] width 578 height 42
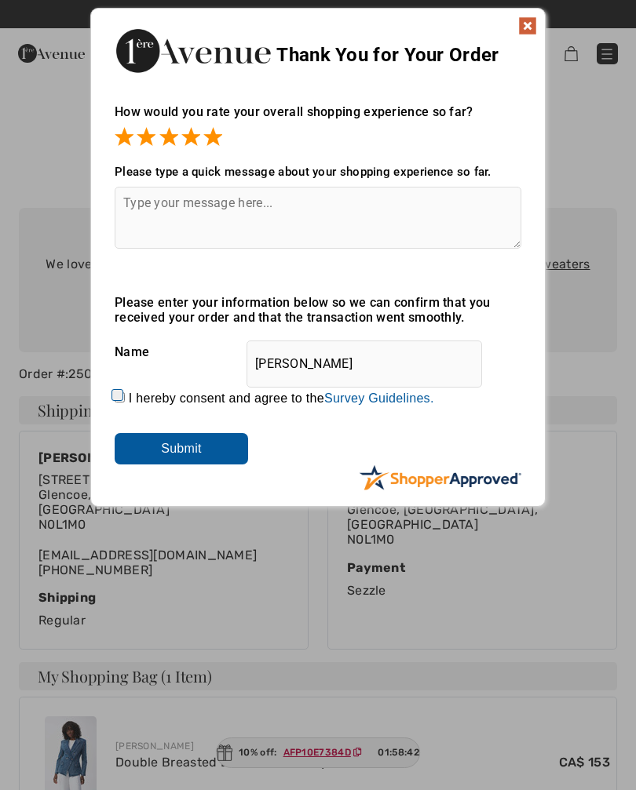
click at [218, 464] on input "Submit" at bounding box center [181, 448] width 133 height 31
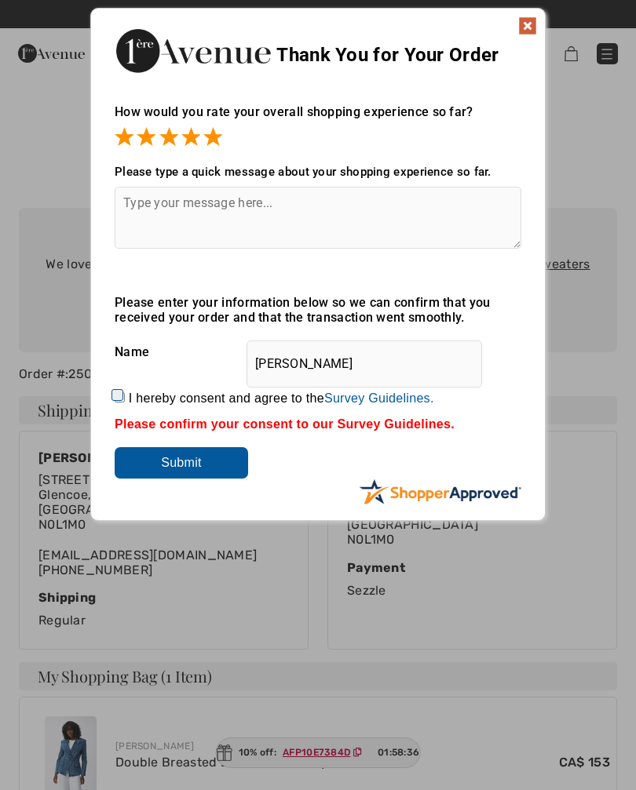
click at [125, 399] on input "I hereby consent and agree to the By submitting a review, you grant permission …" at bounding box center [120, 397] width 10 height 10
checkbox input "true"
click at [224, 468] on input "Submit" at bounding box center [181, 462] width 133 height 31
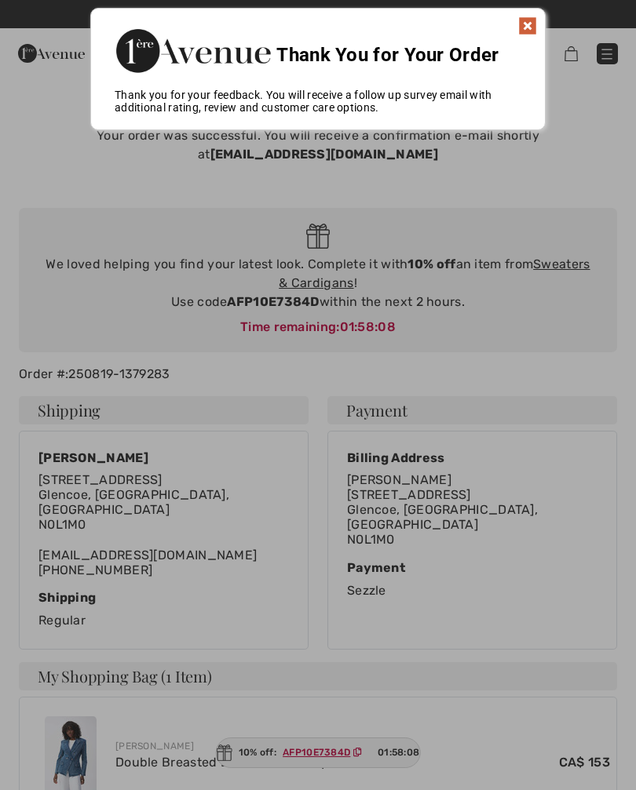
click at [528, 24] on img at bounding box center [527, 25] width 19 height 19
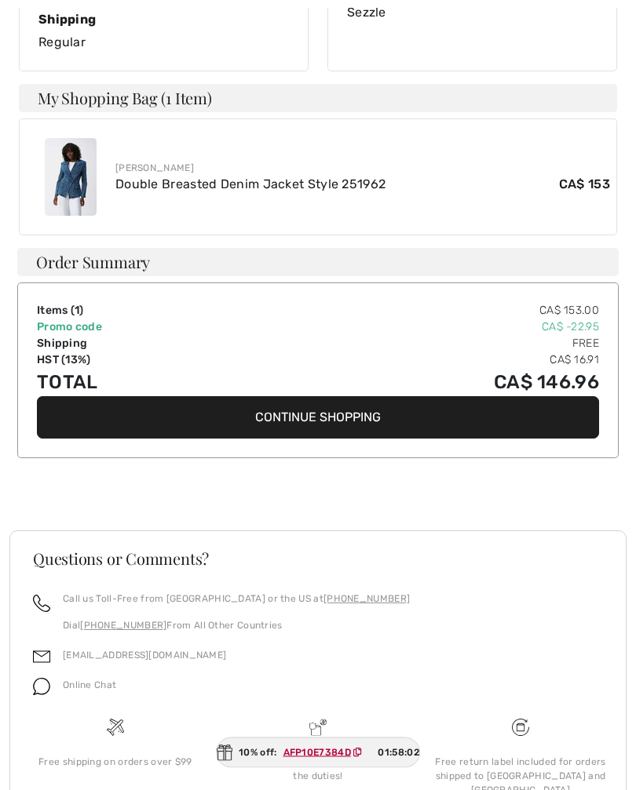
scroll to position [578, 0]
click at [348, 403] on button "Continue Shopping" at bounding box center [318, 417] width 562 height 42
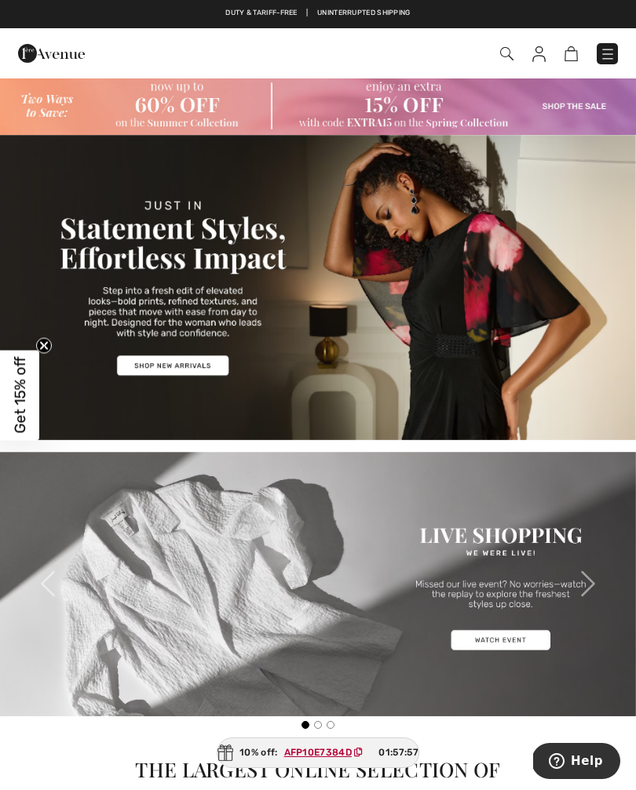
click at [560, 105] on img at bounding box center [318, 106] width 636 height 58
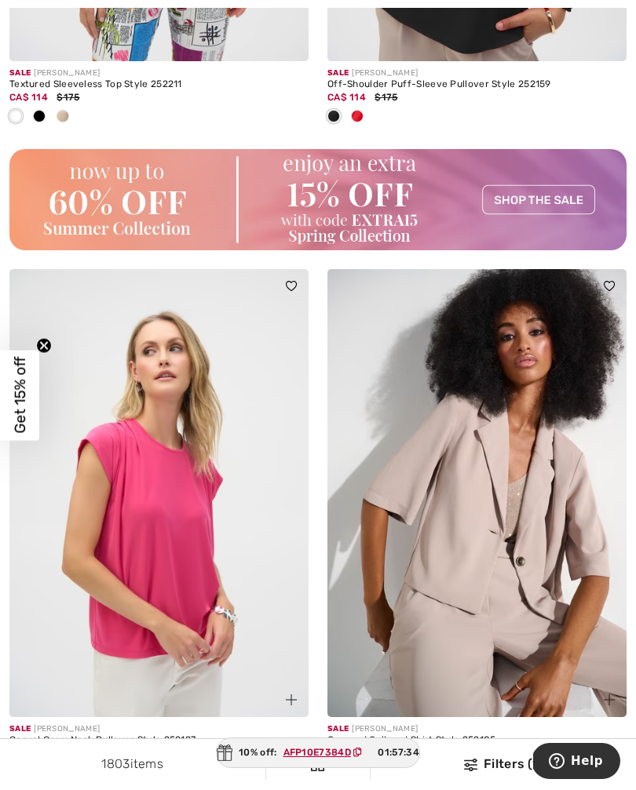
scroll to position [6433, 0]
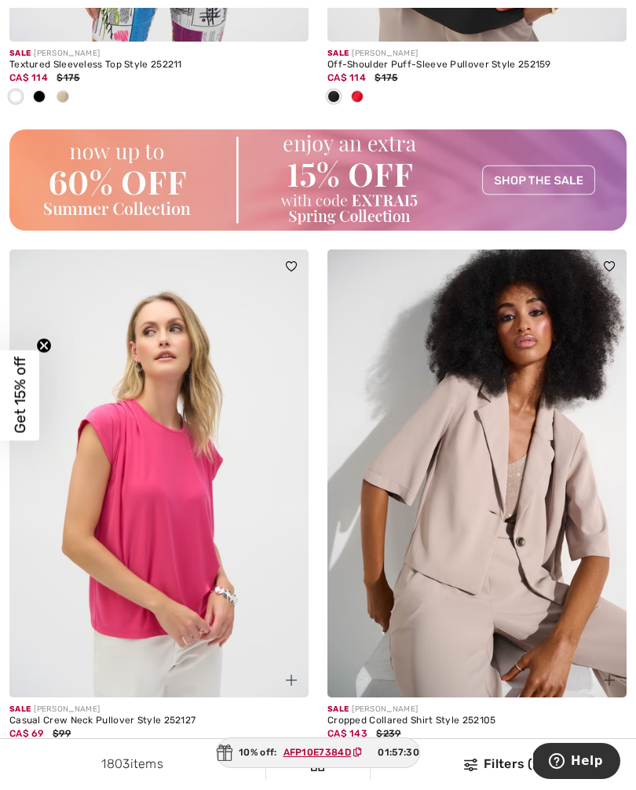
click at [538, 177] on img at bounding box center [317, 179] width 617 height 101
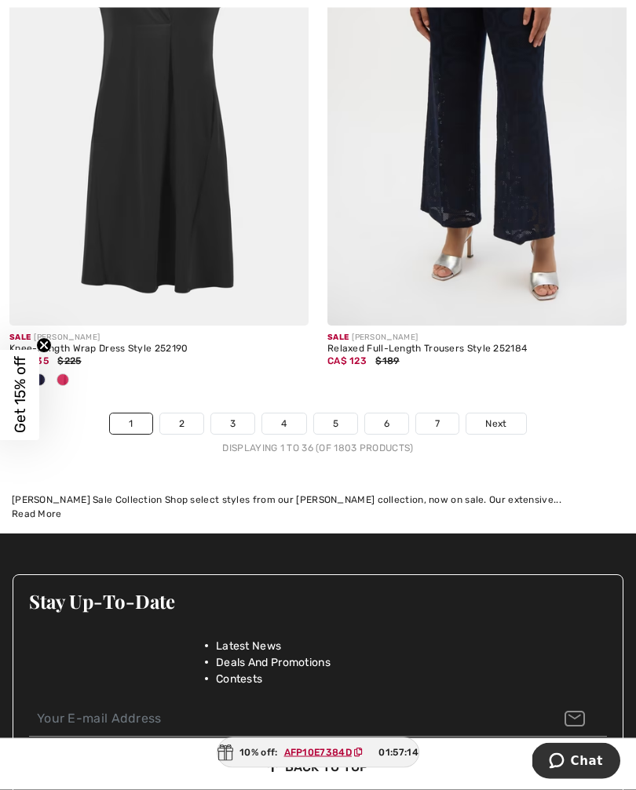
scroll to position [9435, 0]
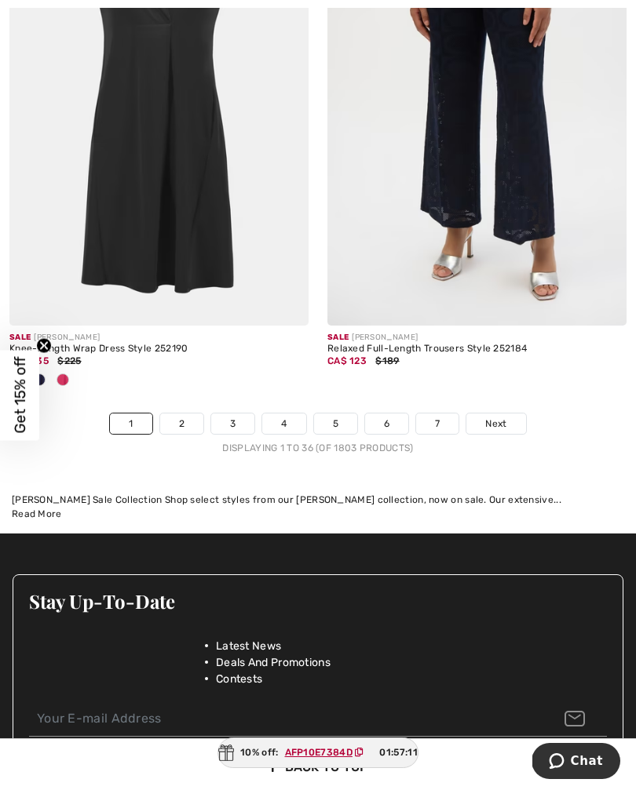
click at [174, 414] on link "2" at bounding box center [181, 424] width 43 height 20
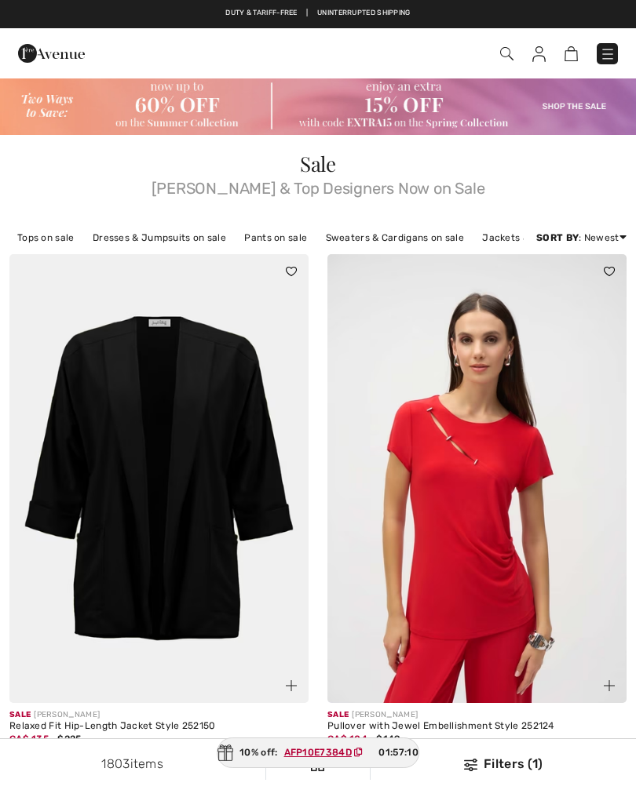
checkbox input "true"
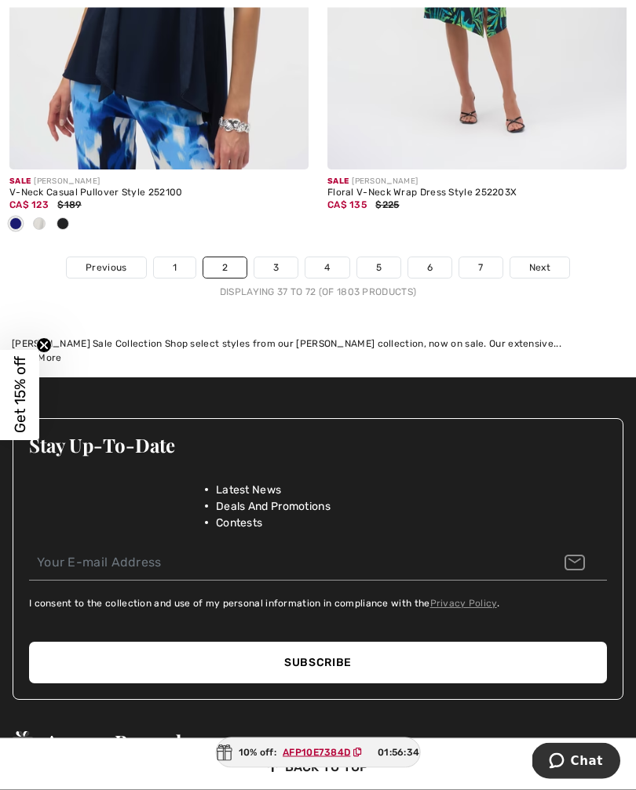
scroll to position [9850, 0]
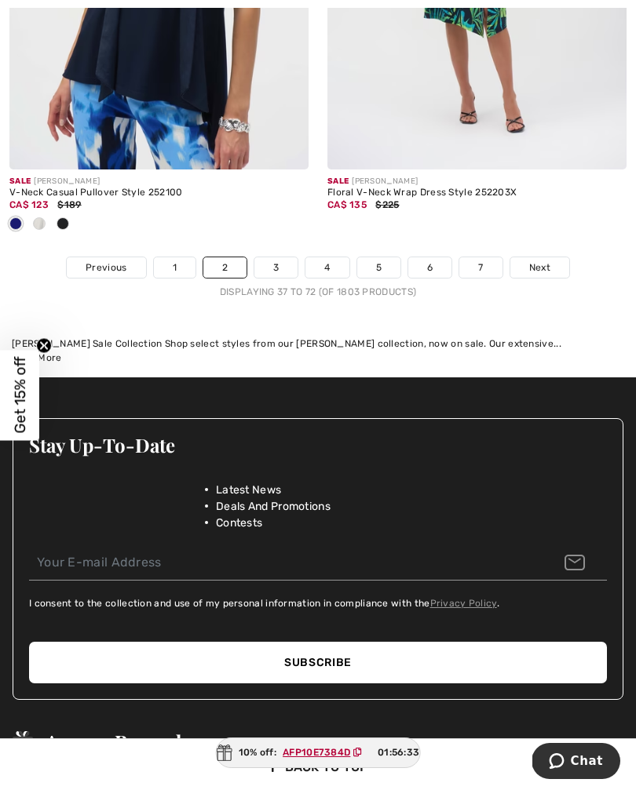
click at [549, 261] on span "Next" at bounding box center [539, 268] width 21 height 14
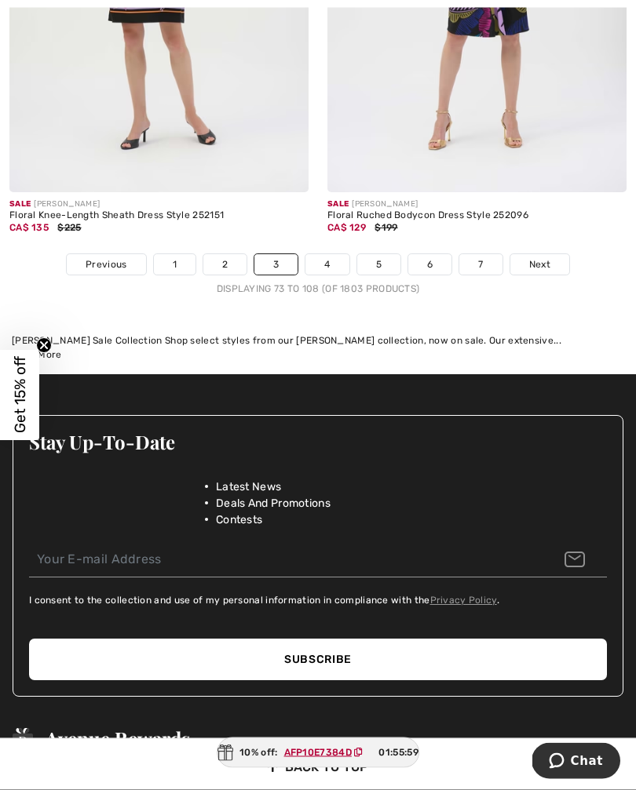
scroll to position [9690, 0]
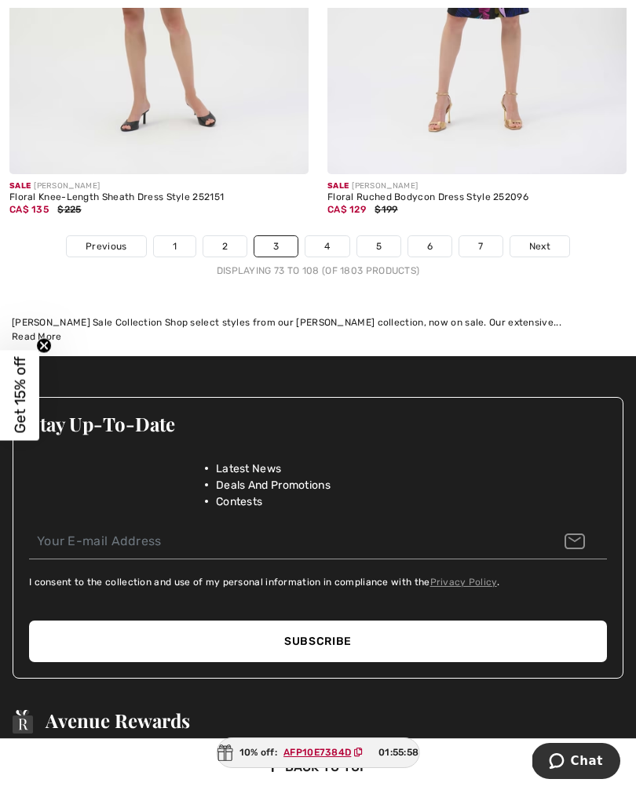
click at [532, 239] on span "Next" at bounding box center [539, 246] width 21 height 14
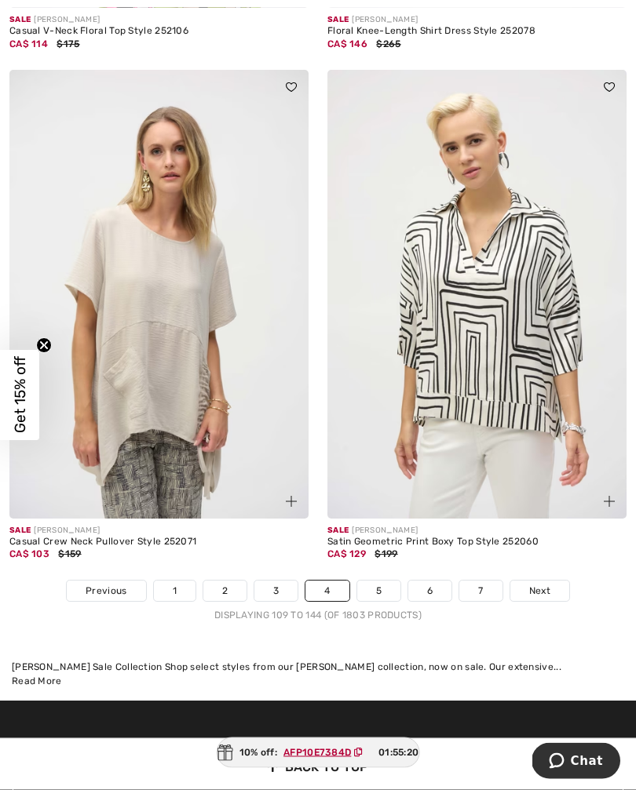
scroll to position [9242, 0]
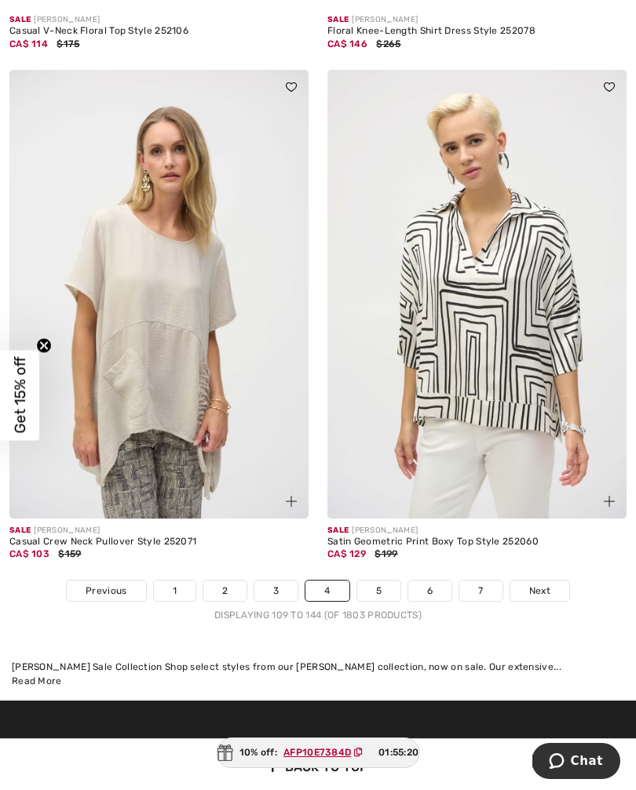
click at [546, 584] on span "Next" at bounding box center [539, 591] width 21 height 14
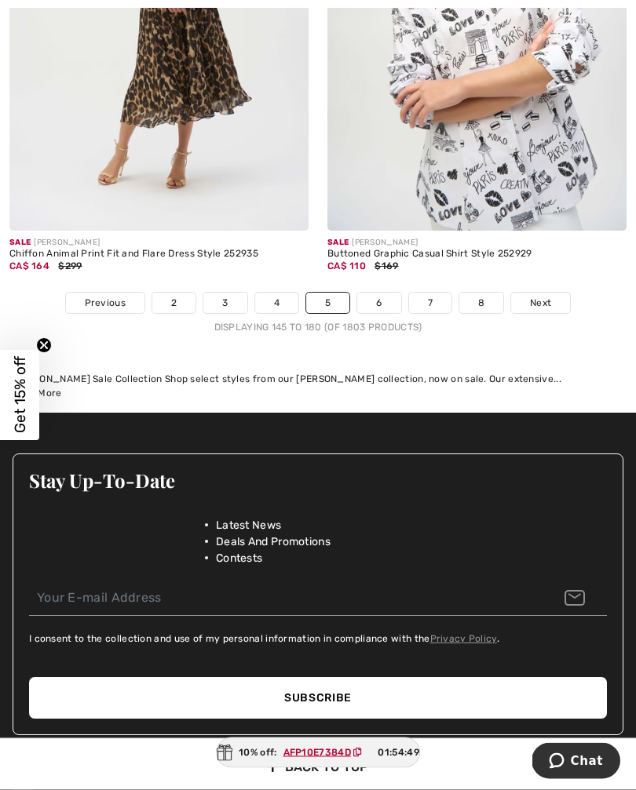
scroll to position [9530, 0]
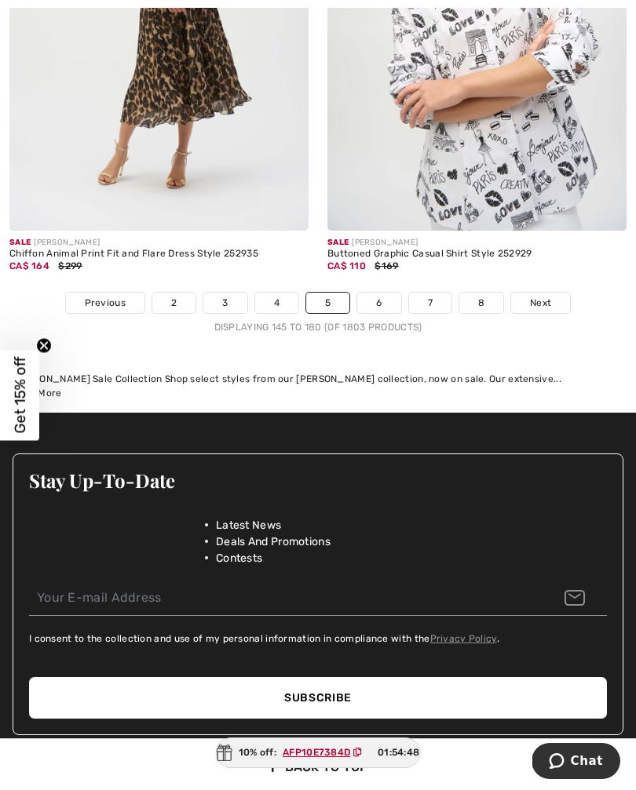
click at [540, 299] on span "Next" at bounding box center [540, 303] width 21 height 14
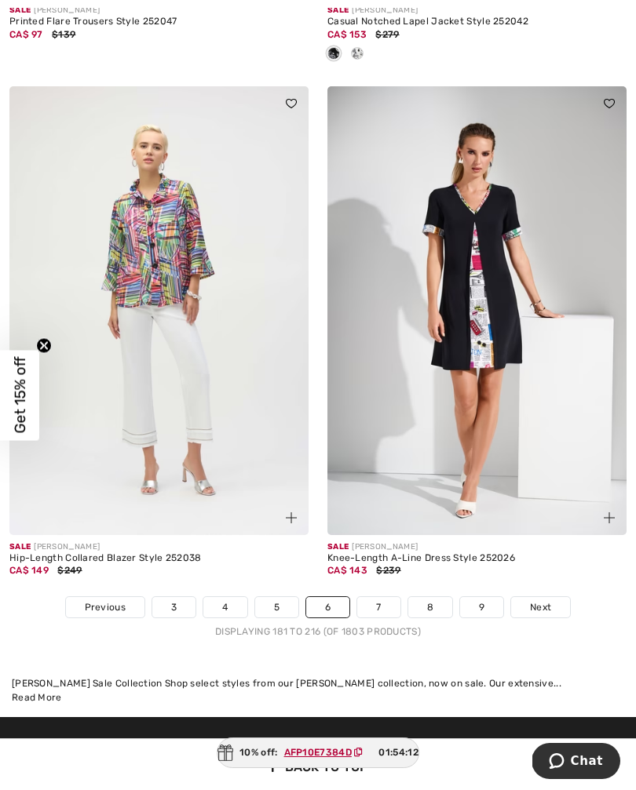
scroll to position [9126, 0]
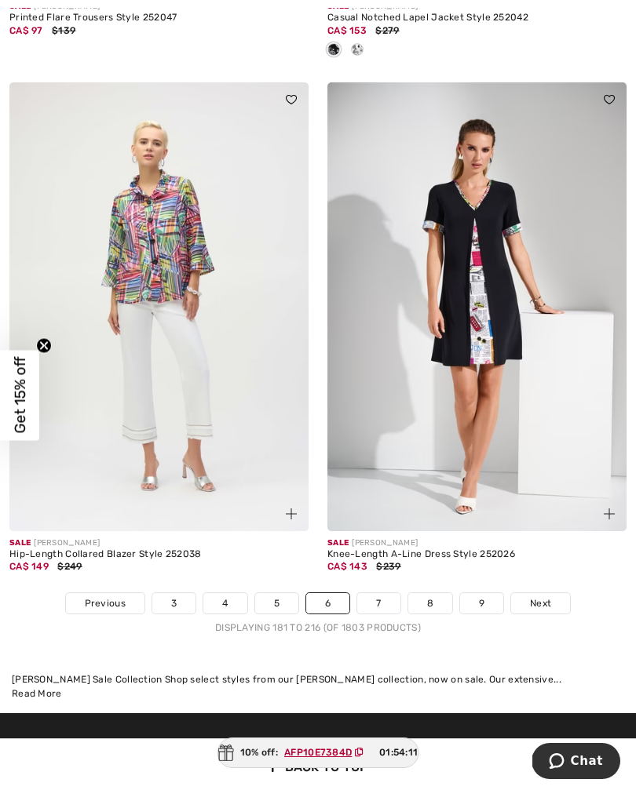
click at [544, 596] on span "Next" at bounding box center [540, 603] width 21 height 14
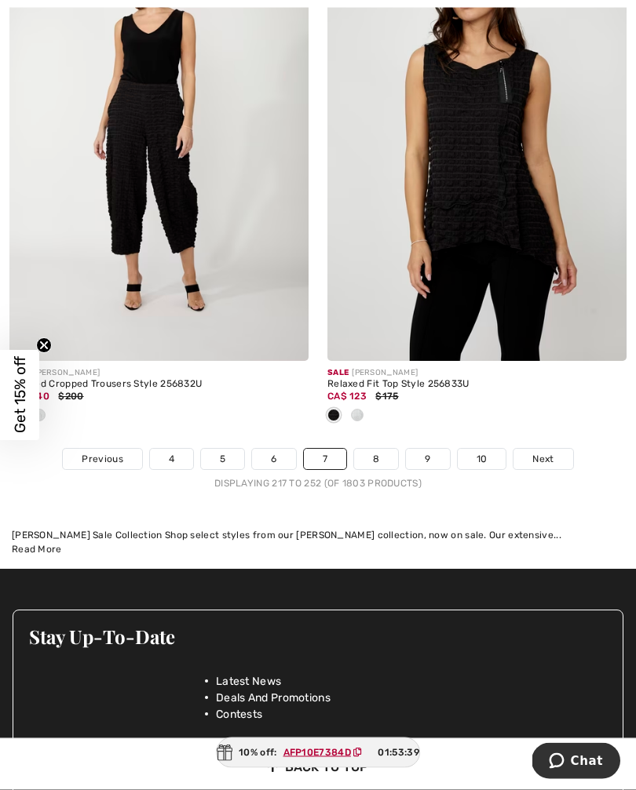
scroll to position [9591, 0]
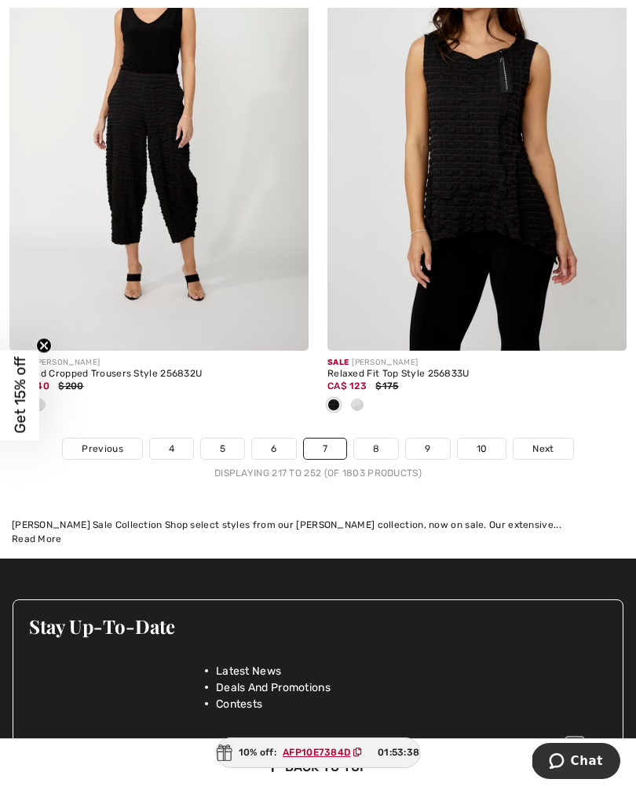
click at [544, 443] on span "Next" at bounding box center [542, 449] width 21 height 14
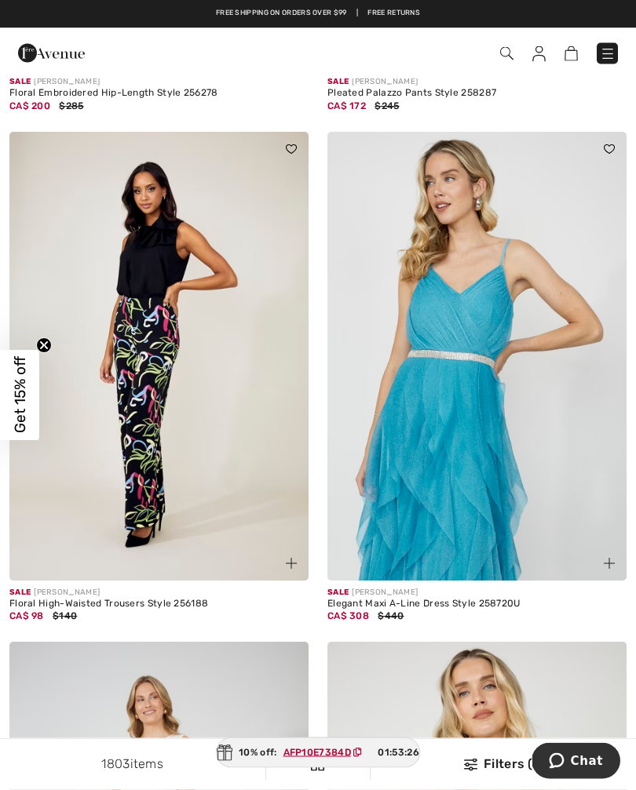
scroll to position [1679, 0]
click at [502, 56] on img at bounding box center [506, 53] width 13 height 13
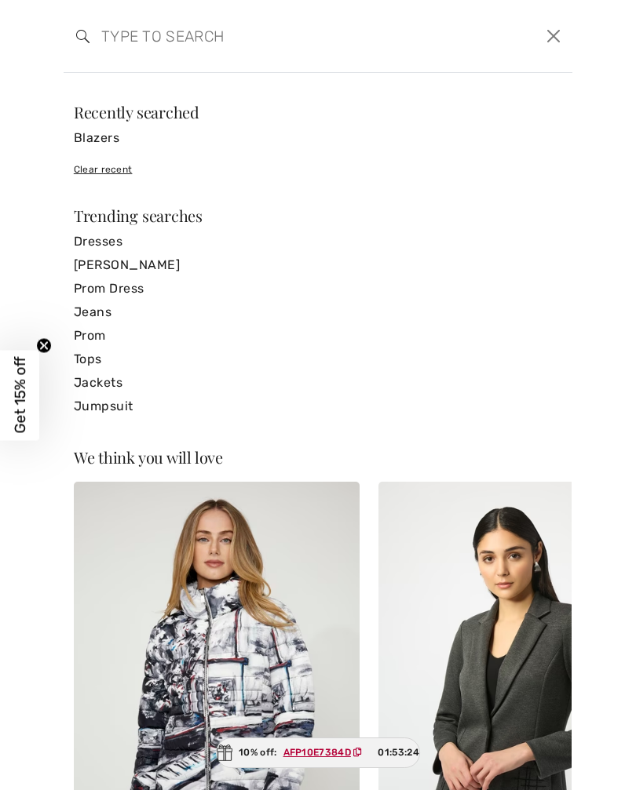
click at [137, 41] on input "search" at bounding box center [263, 36] width 348 height 47
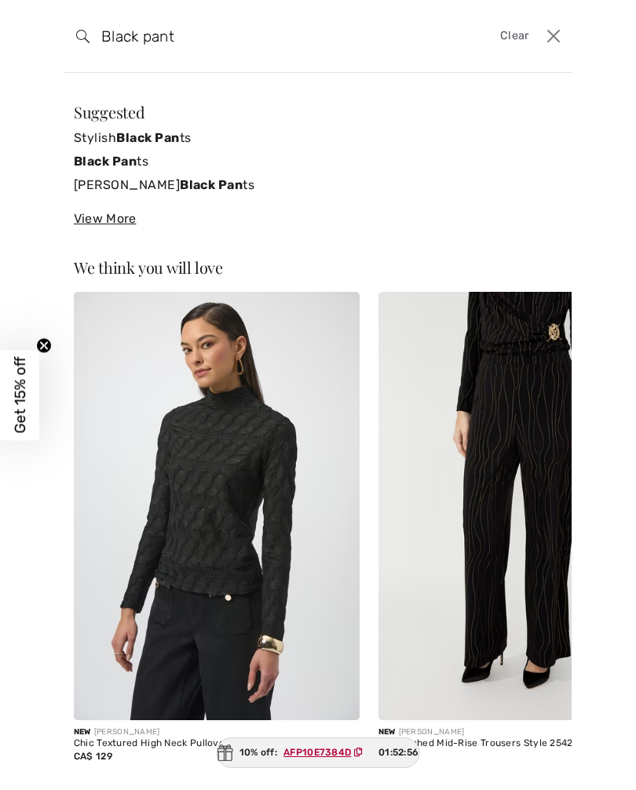
type input "Black pants"
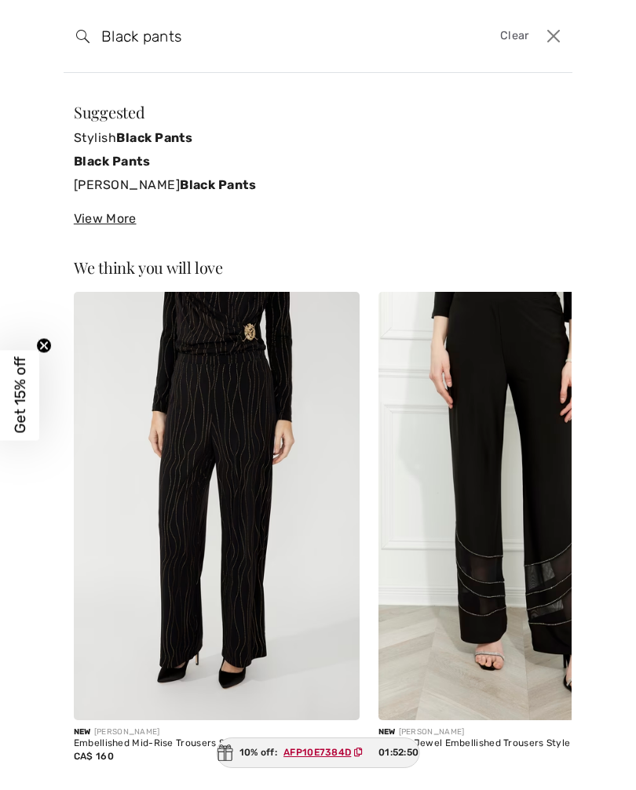
click at [173, 144] on strong "Black Pants" at bounding box center [154, 137] width 76 height 15
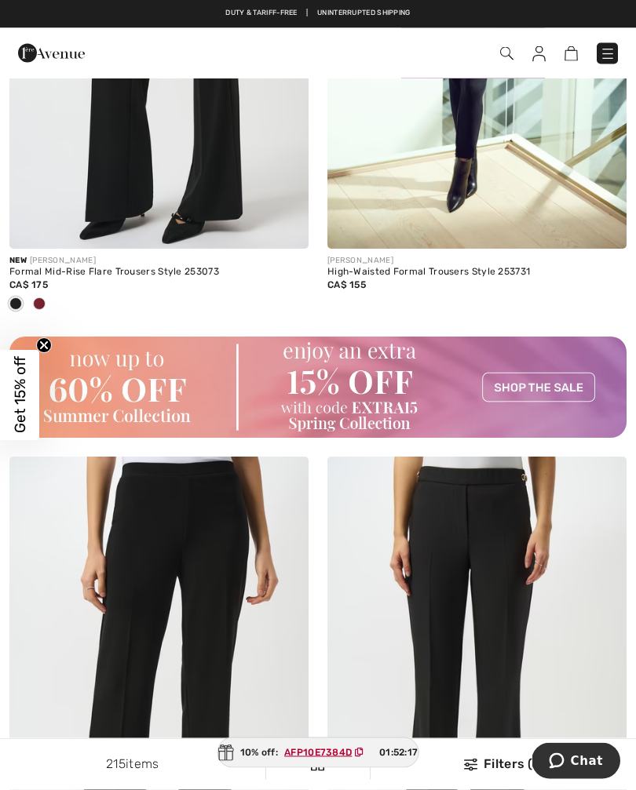
scroll to position [6283, 0]
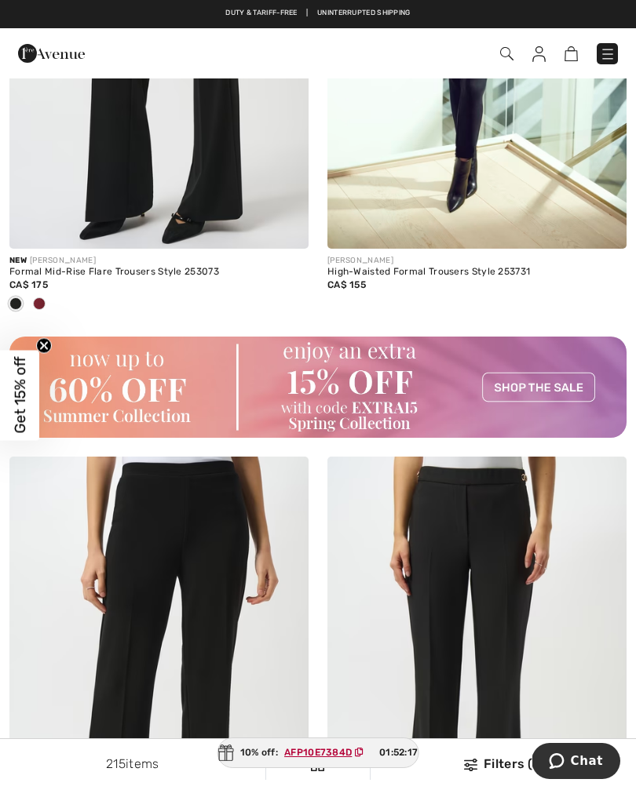
click at [545, 383] on img at bounding box center [317, 387] width 617 height 101
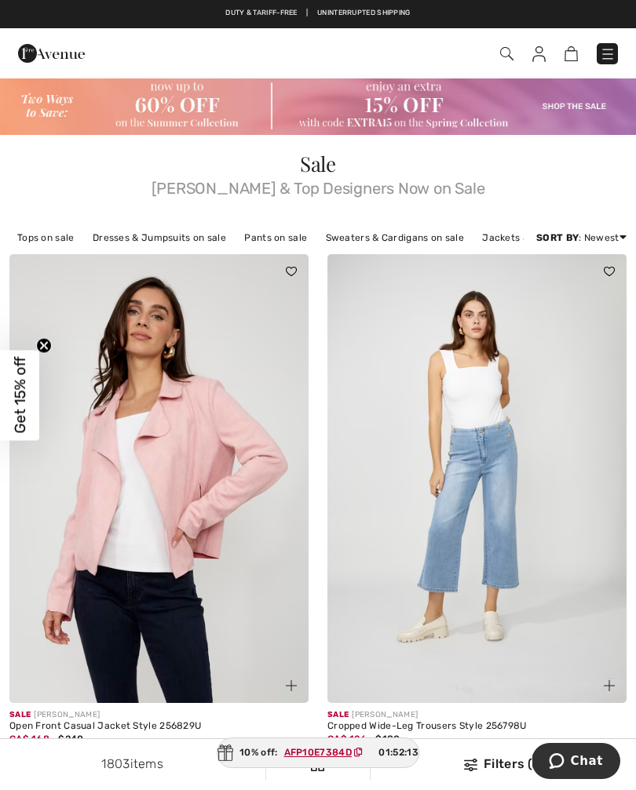
click at [276, 239] on link "Pants on sale" at bounding box center [275, 238] width 78 height 20
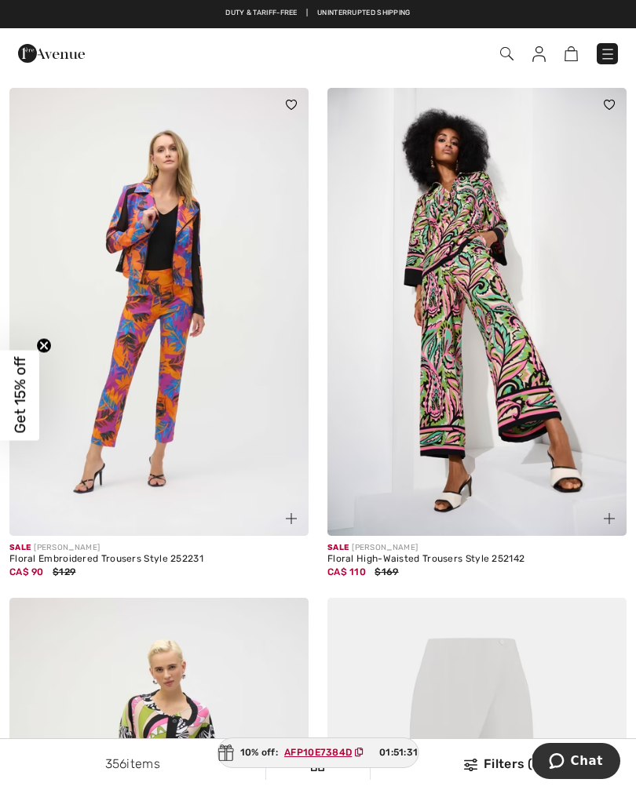
scroll to position [6679, 0]
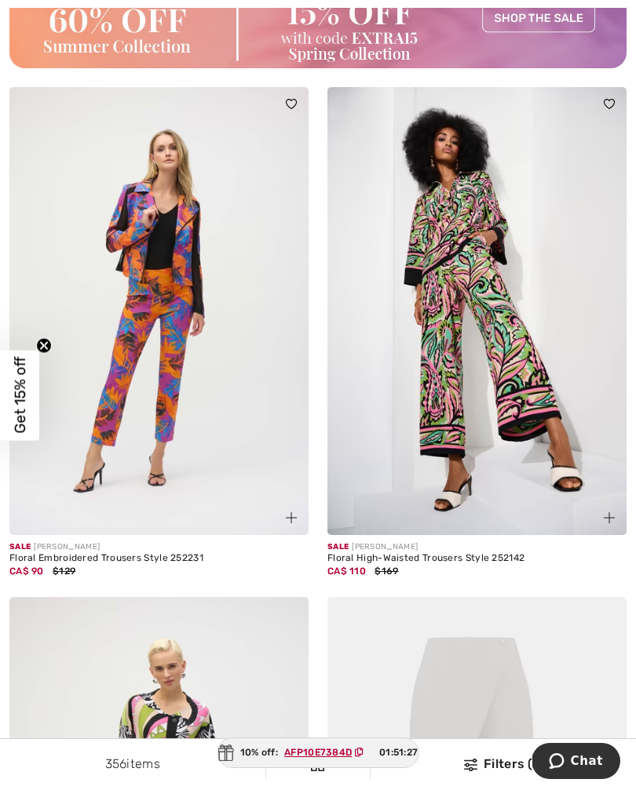
click at [169, 368] on img at bounding box center [158, 311] width 299 height 449
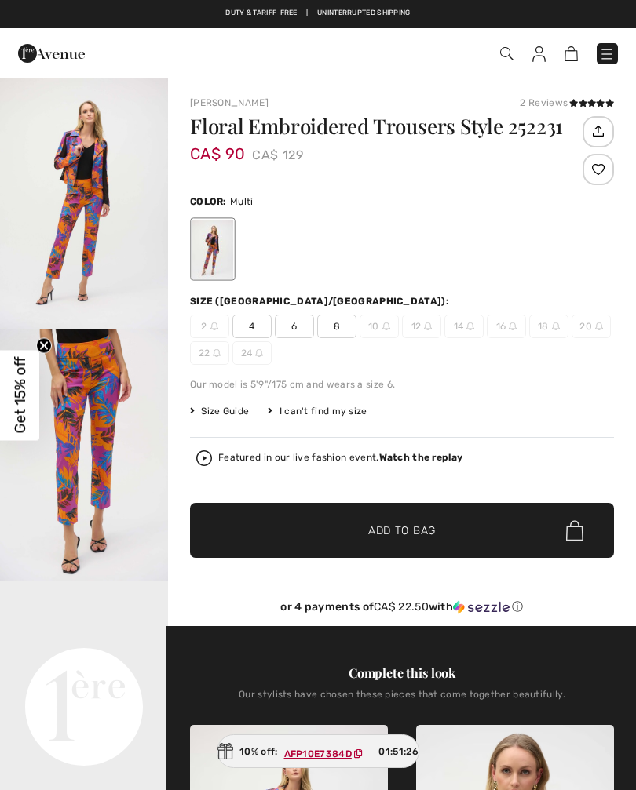
checkbox input "true"
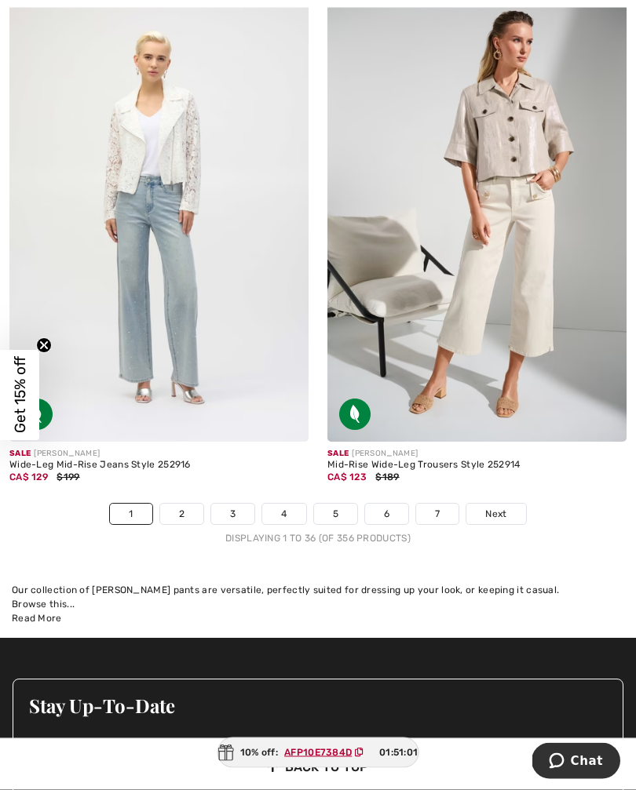
scroll to position [9364, 0]
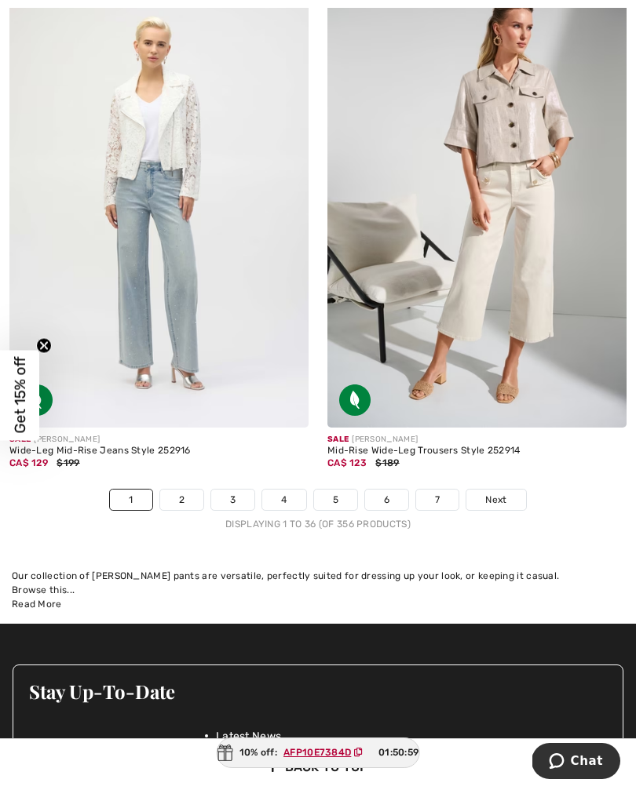
click at [189, 490] on link "2" at bounding box center [181, 500] width 43 height 20
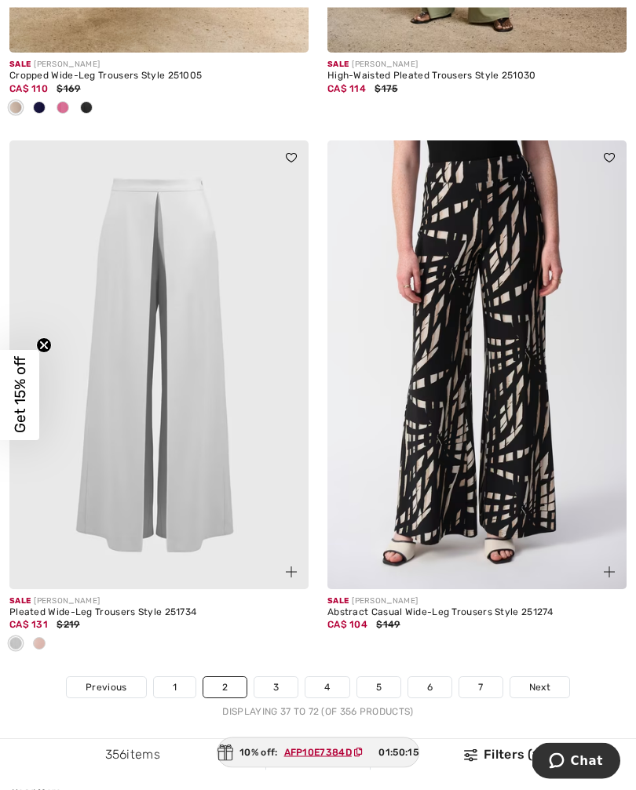
scroll to position [9285, 0]
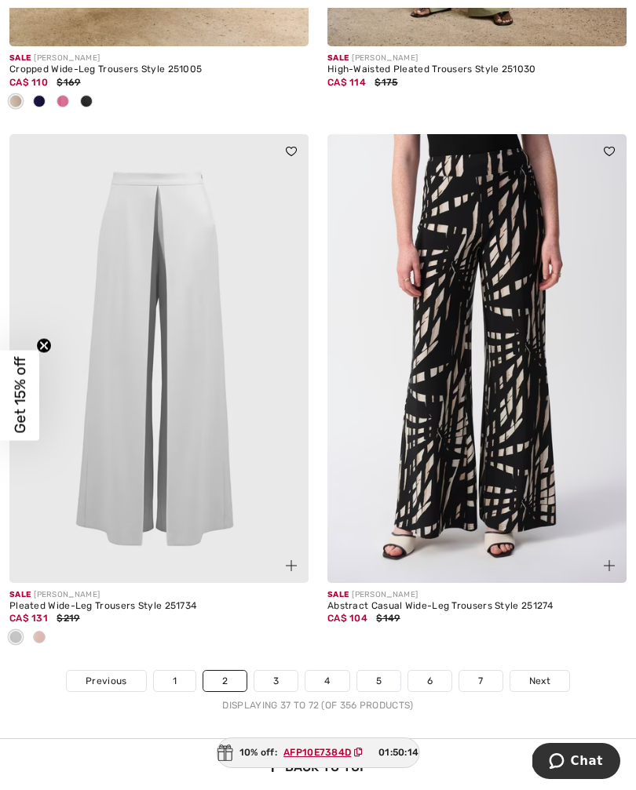
click at [545, 674] on span "Next" at bounding box center [539, 681] width 21 height 14
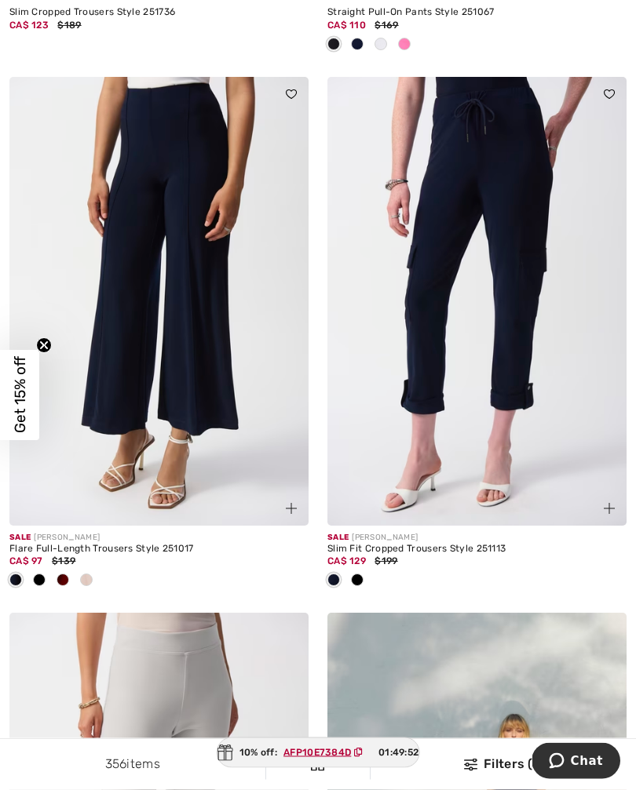
scroll to position [4934, 0]
click at [193, 436] on img at bounding box center [158, 300] width 299 height 449
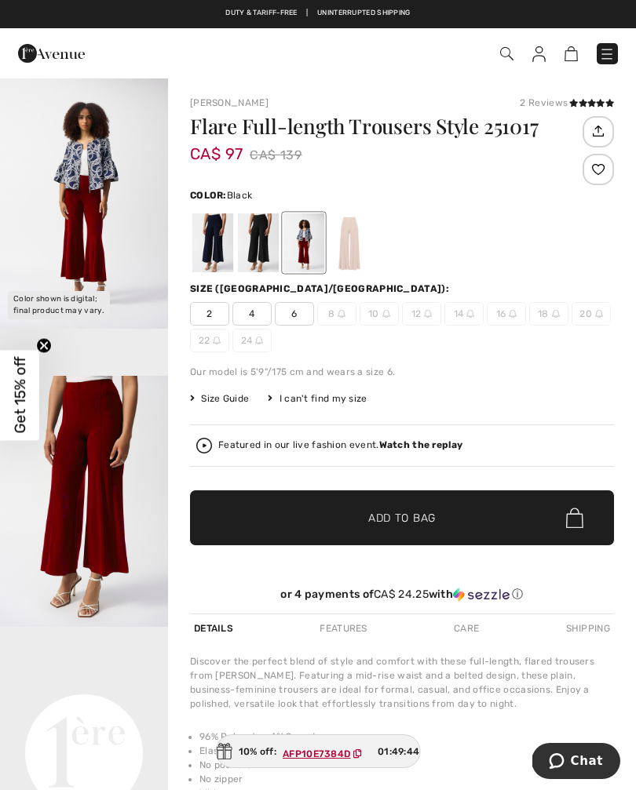
click at [255, 253] on div at bounding box center [258, 242] width 41 height 59
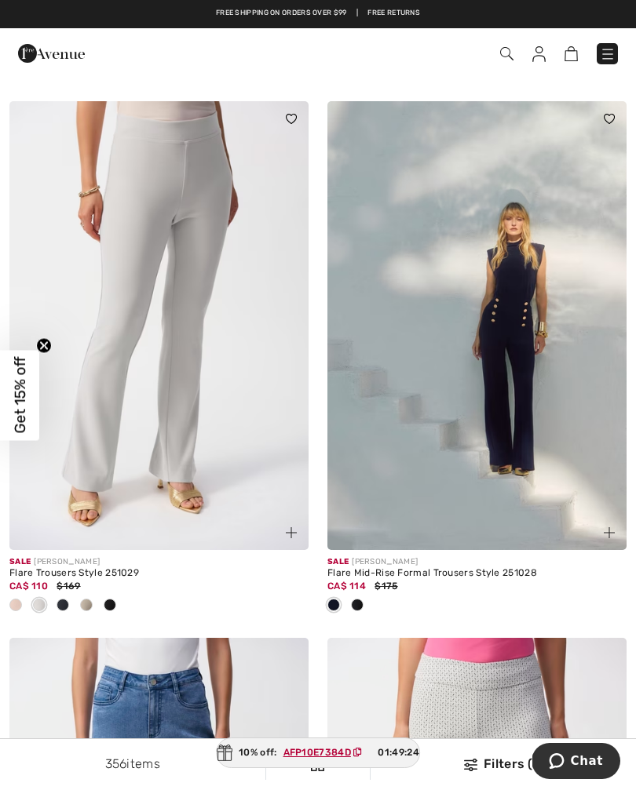
scroll to position [5434, 0]
